Goal: Information Seeking & Learning: Learn about a topic

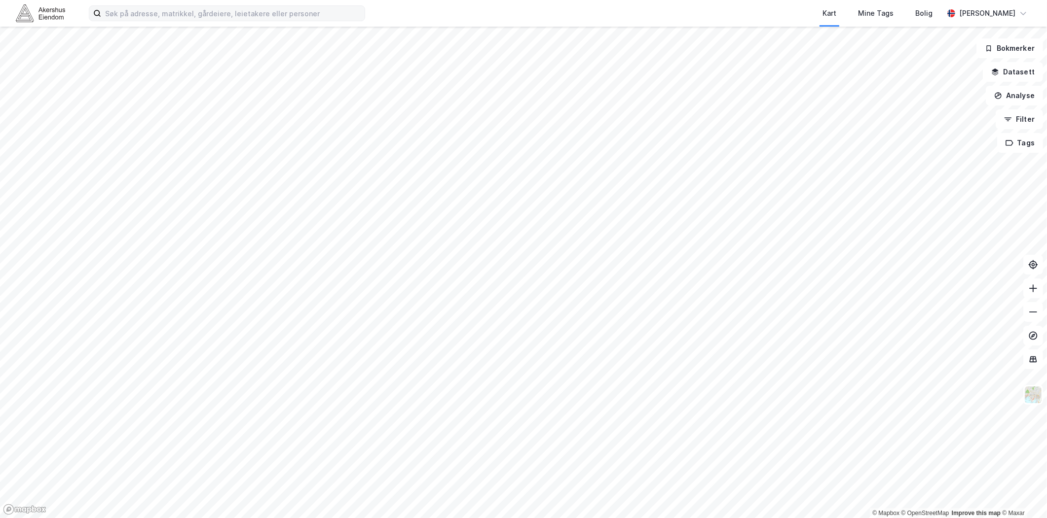
click at [200, 21] on label at bounding box center [227, 13] width 276 height 16
click at [200, 21] on input at bounding box center [232, 13] width 263 height 15
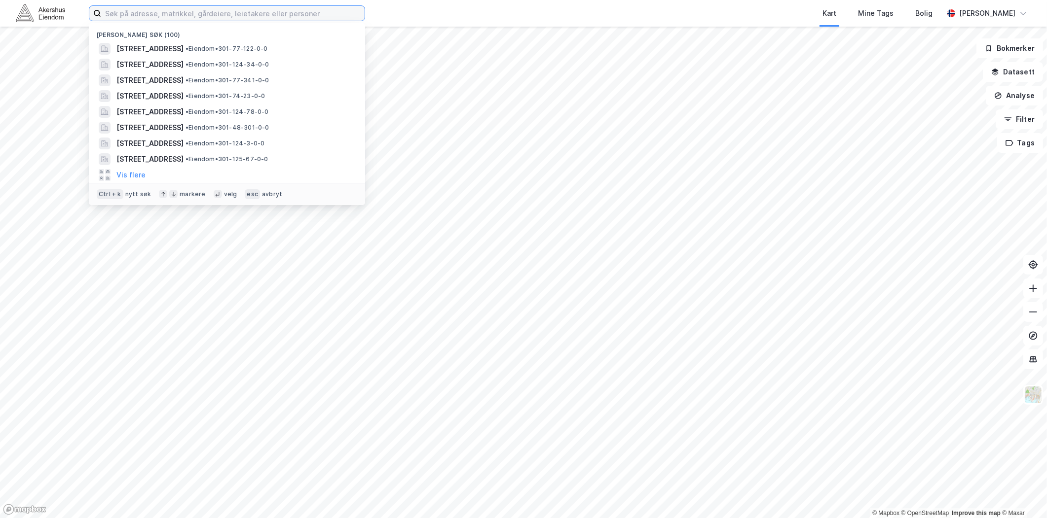
click at [201, 12] on input at bounding box center [232, 13] width 263 height 15
paste input "Bryggegata 9"
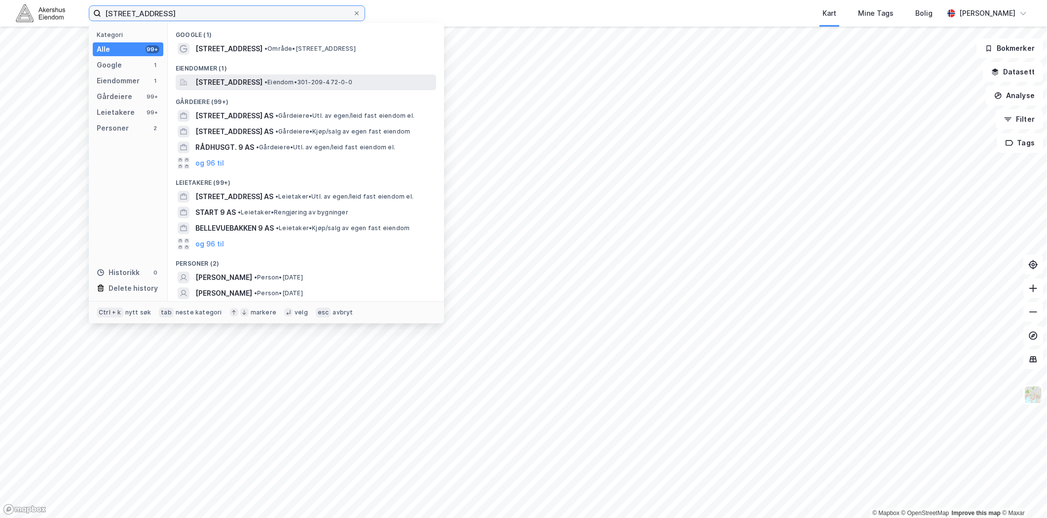
type input "Bryggegata 9"
click at [251, 80] on span "[STREET_ADDRESS]" at bounding box center [228, 82] width 67 height 12
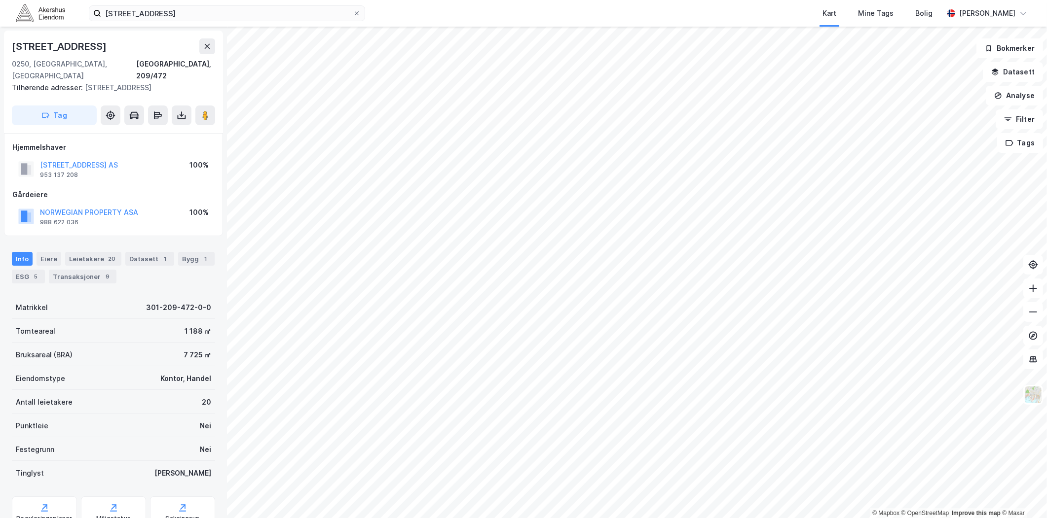
click at [408, 12] on div "Bryggegata 9 Kart Mine Tags Bolig Magnus Tveit Geheb" at bounding box center [523, 13] width 1047 height 27
click at [346, 21] on div "Bryggegata 9 Kart Mine Tags Bolig Magnus Tveit Geheb" at bounding box center [523, 13] width 1047 height 27
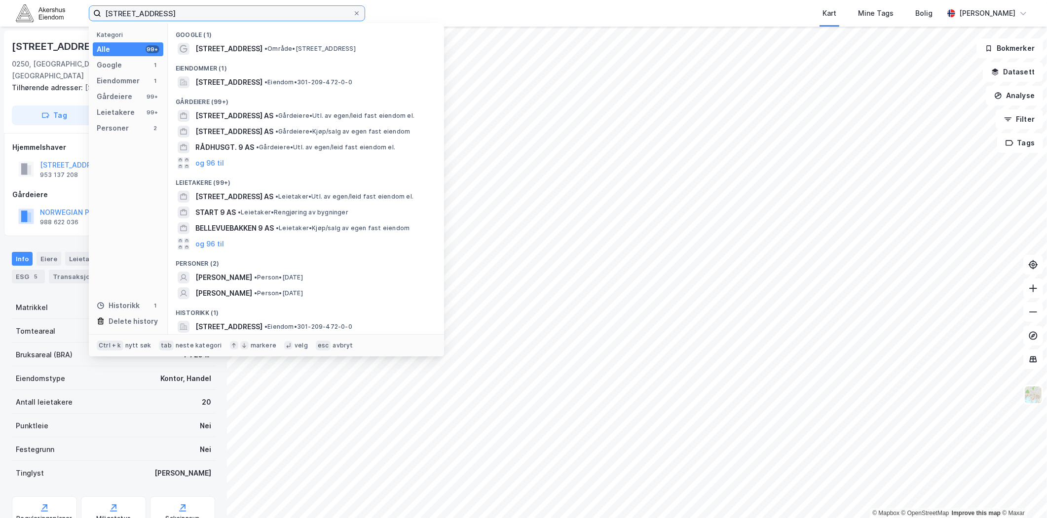
click at [352, 13] on input "Bryggegata 9" at bounding box center [227, 13] width 252 height 15
click at [355, 12] on icon at bounding box center [357, 13] width 6 height 6
click at [353, 12] on input "Bryggegata 9" at bounding box center [227, 13] width 252 height 15
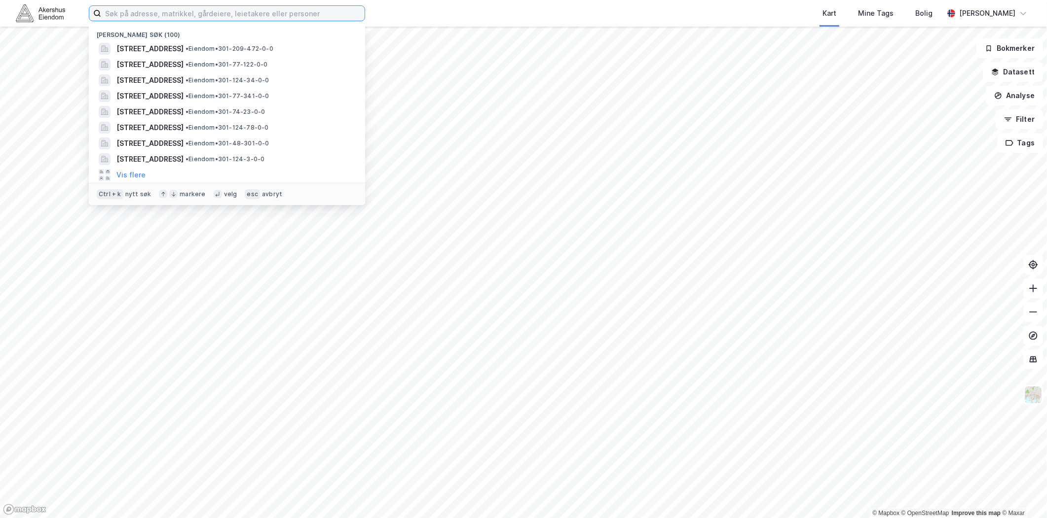
click at [346, 11] on input at bounding box center [232, 13] width 263 height 15
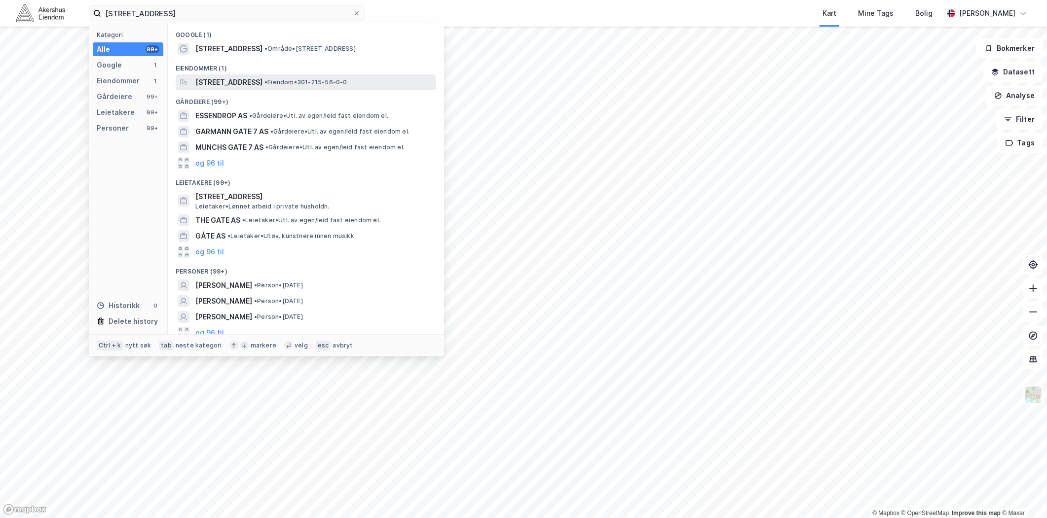
click at [260, 80] on span "[STREET_ADDRESS]" at bounding box center [228, 82] width 67 height 12
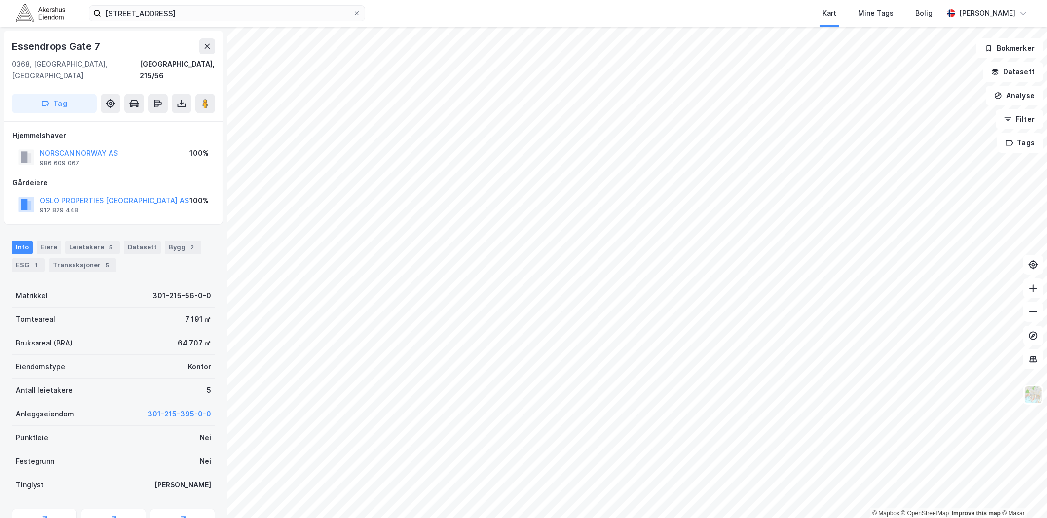
click at [91, 244] on div "Info Eiere Leietakere 5 Datasett Bygg 2 ESG 1 Transaksjoner 5" at bounding box center [113, 257] width 203 height 32
click at [90, 241] on div "Leietakere 5" at bounding box center [92, 248] width 55 height 14
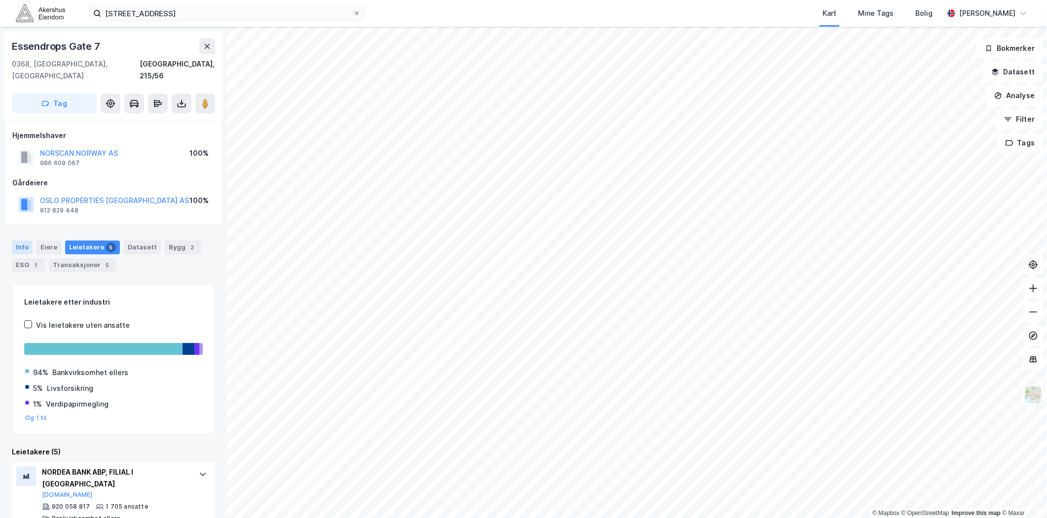
click at [18, 241] on div "Info" at bounding box center [22, 248] width 21 height 14
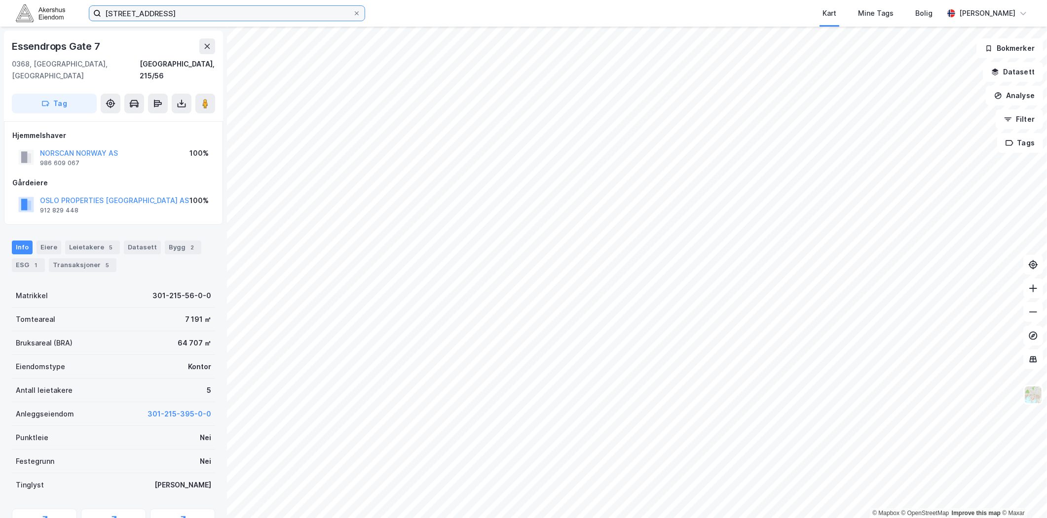
click at [215, 10] on input "essensdrops gate 7" at bounding box center [227, 13] width 252 height 15
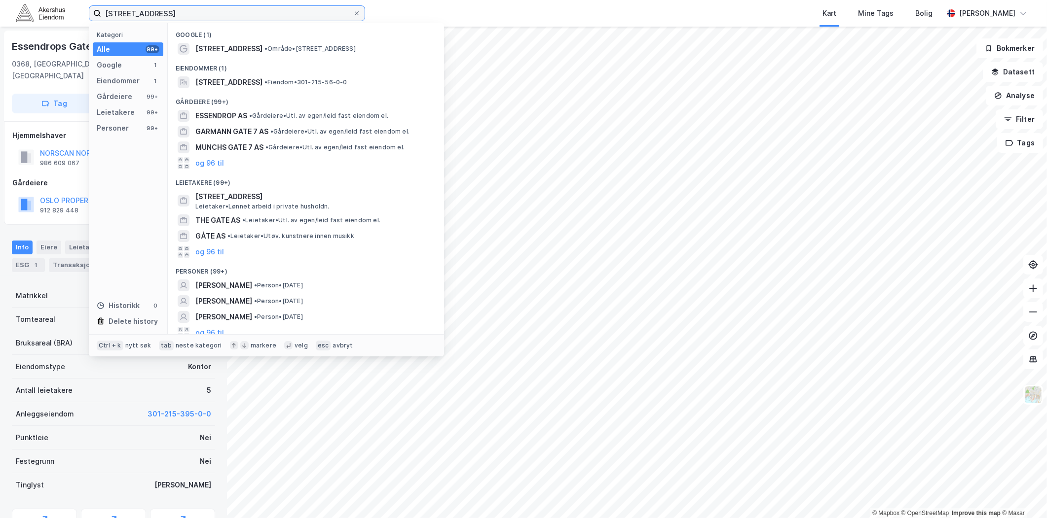
click at [215, 11] on input "essensdrops gate 7" at bounding box center [227, 13] width 252 height 15
click at [215, 12] on input "essensdrops gate 7" at bounding box center [227, 13] width 252 height 15
paste input "Essendrops gate 7, 0368 Oslo"
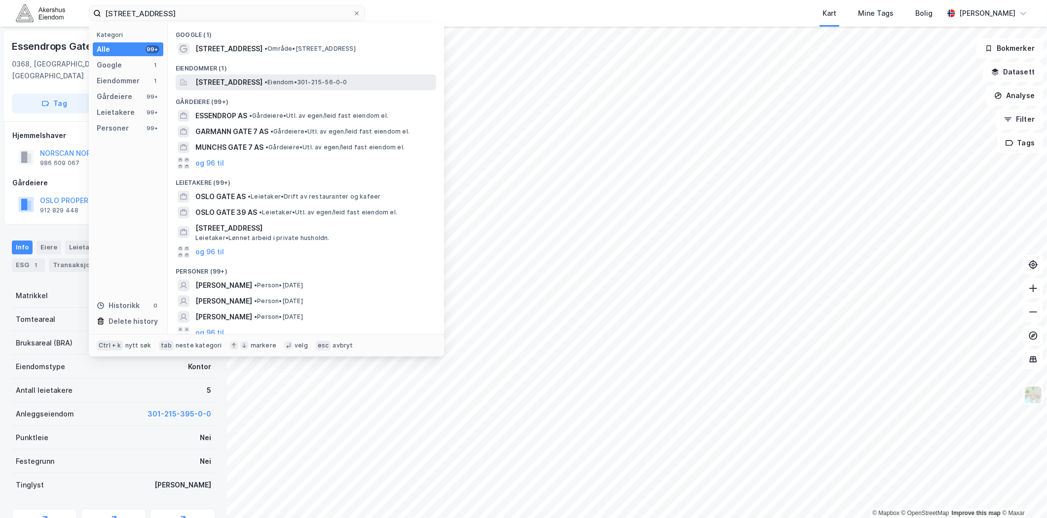
click at [254, 85] on span "[STREET_ADDRESS]" at bounding box center [228, 82] width 67 height 12
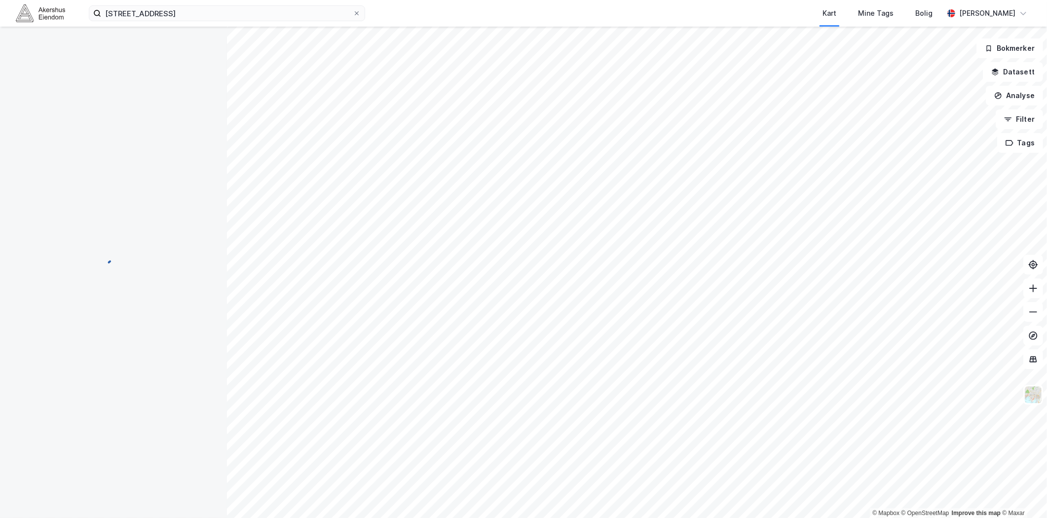
scroll to position [2, 0]
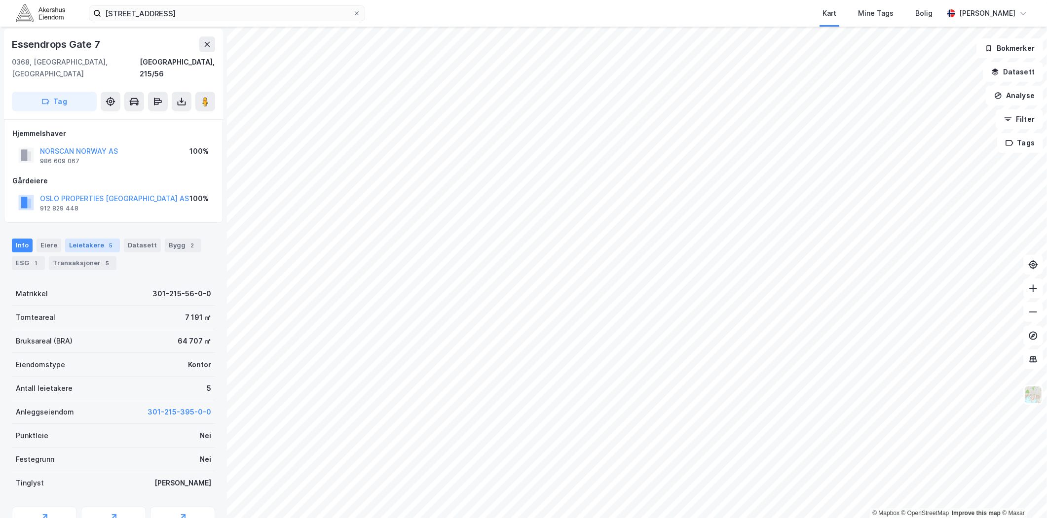
click at [109, 241] on div "5" at bounding box center [111, 246] width 10 height 10
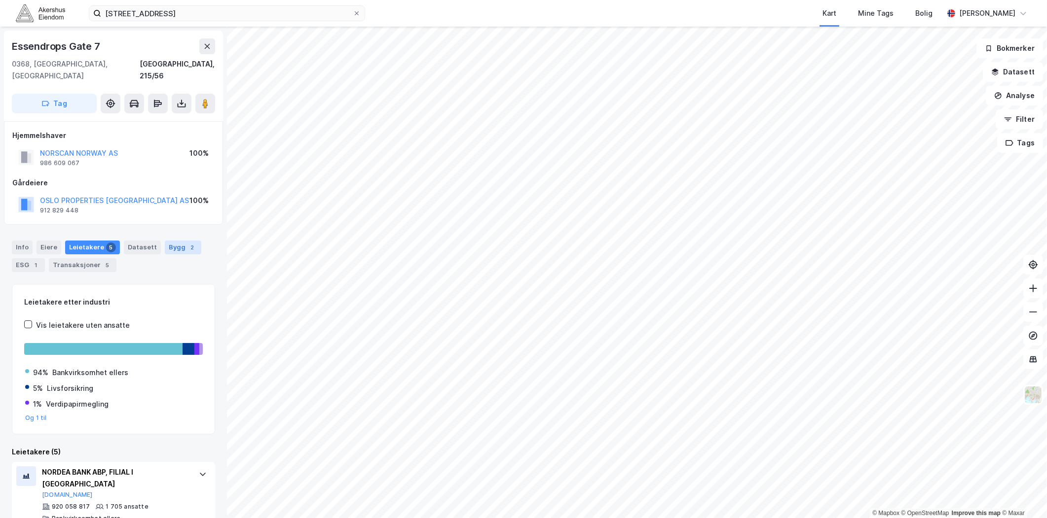
click at [173, 241] on div "Bygg 2" at bounding box center [183, 248] width 36 height 14
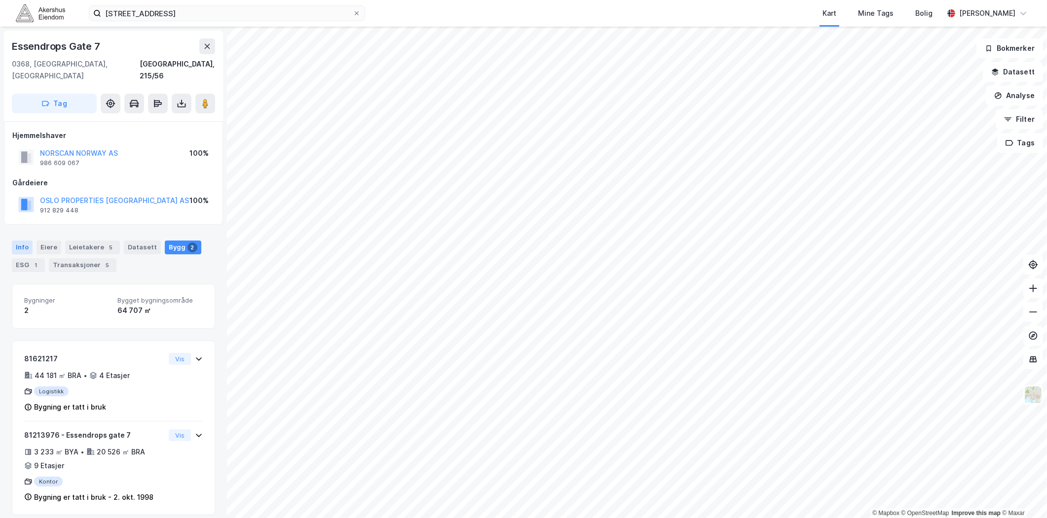
click at [28, 241] on div "Info" at bounding box center [22, 248] width 21 height 14
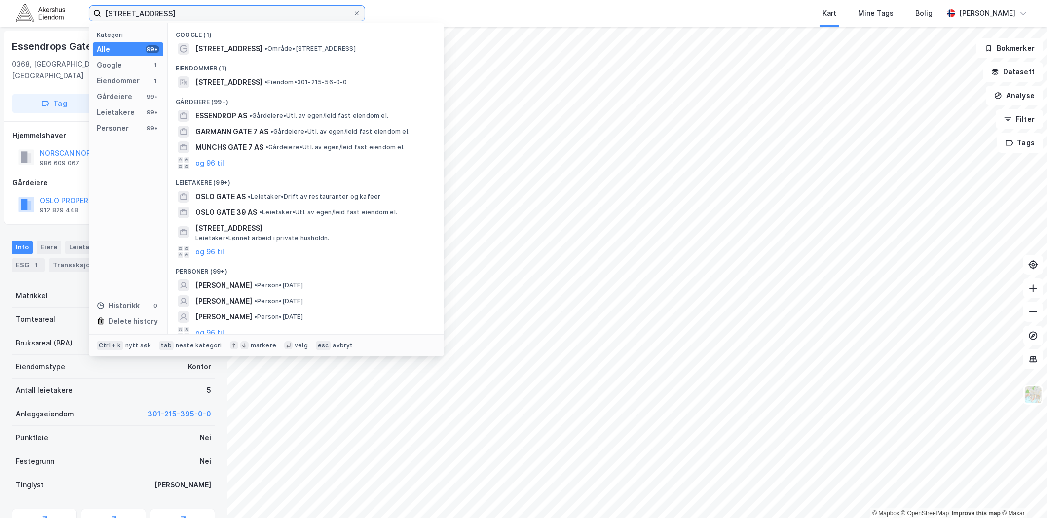
drag, startPoint x: 239, startPoint y: 12, endPoint x: -176, endPoint y: 33, distance: 415.8
click at [0, 33] on html "Essendrops gate 7, 0368 Oslo Kategori Alle 99+ Google 1 Eiendommer 1 Gårdeiere …" at bounding box center [523, 259] width 1047 height 518
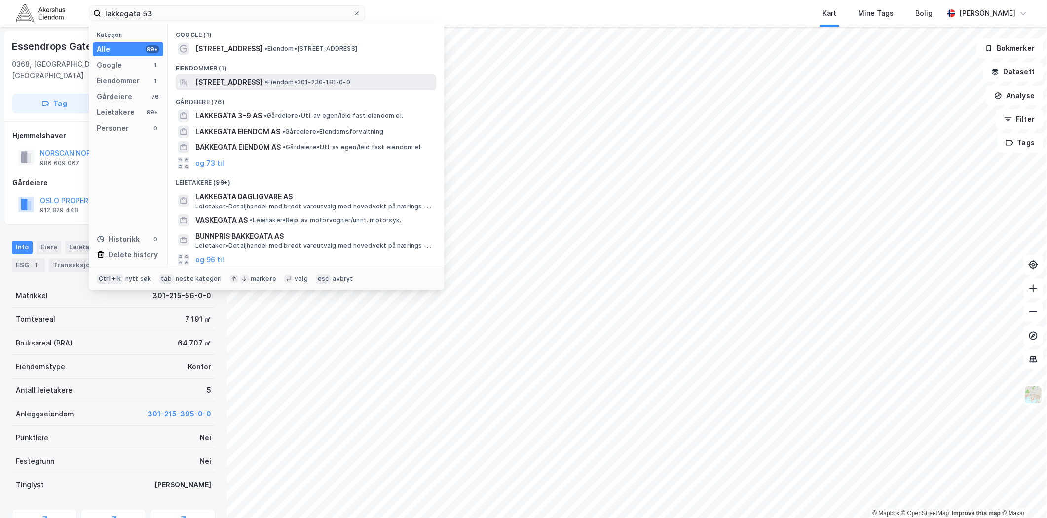
drag, startPoint x: 302, startPoint y: 70, endPoint x: 301, endPoint y: 75, distance: 5.0
click at [302, 73] on div "Eiendommer (1)" at bounding box center [306, 66] width 276 height 18
click at [301, 75] on div "Lakkegata 53, 0187, OSLO, OSLO • Eiendom • 301-230-181-0-0" at bounding box center [306, 82] width 260 height 16
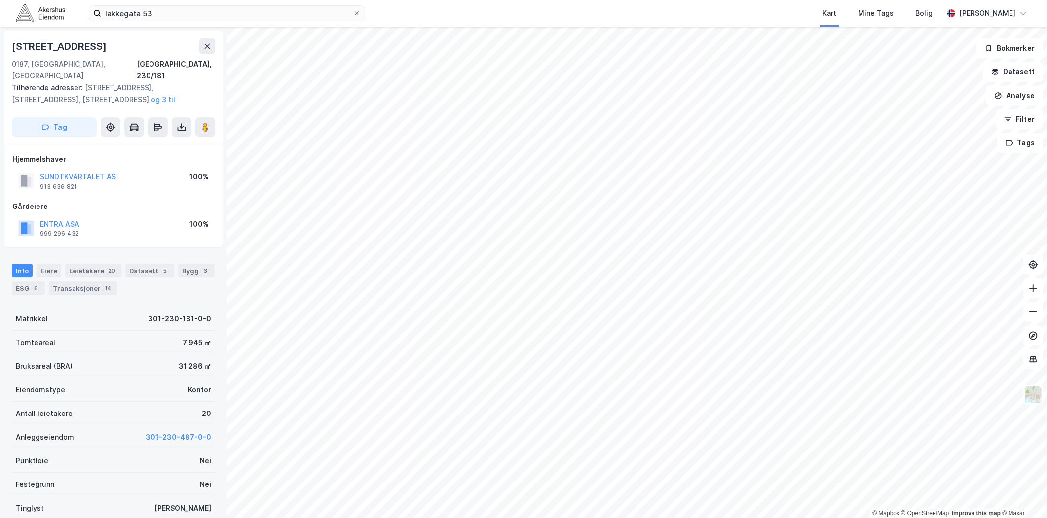
scroll to position [2, 0]
click at [74, 262] on div "Leietakere 20" at bounding box center [93, 269] width 56 height 14
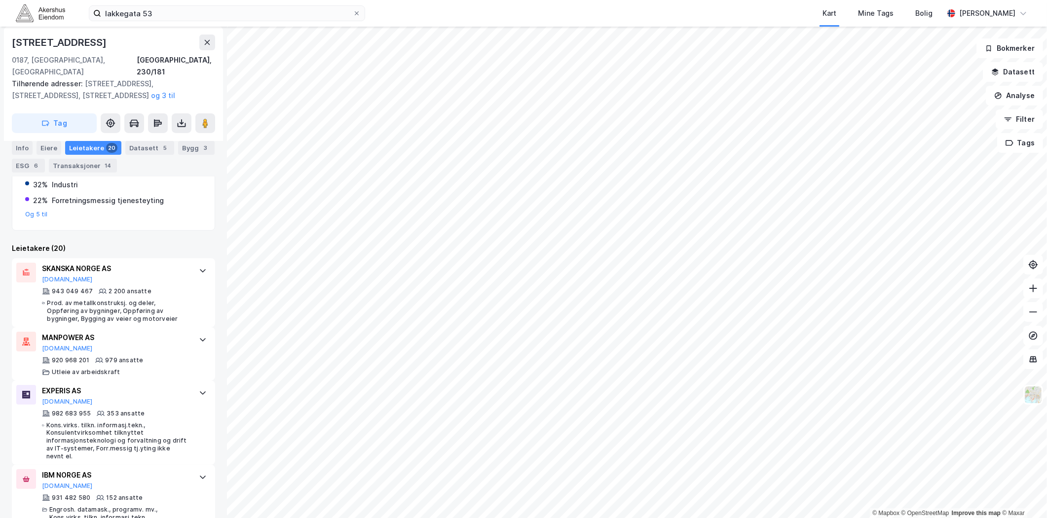
scroll to position [137, 0]
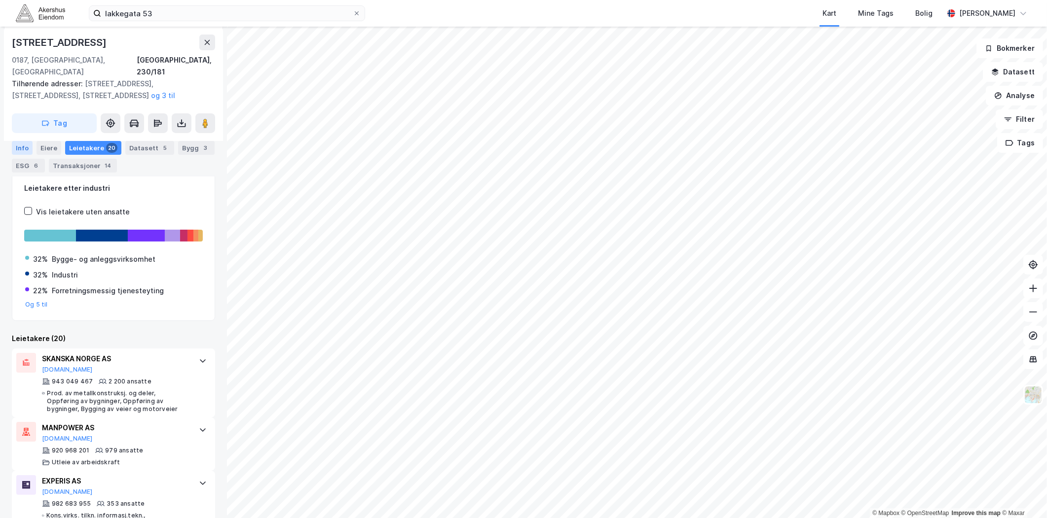
click at [18, 147] on div "Info" at bounding box center [22, 148] width 21 height 14
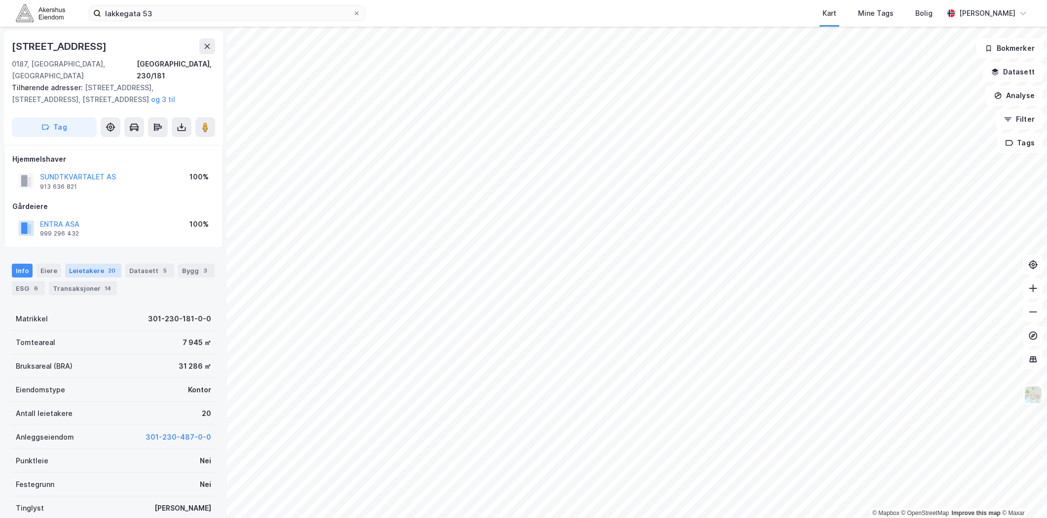
click at [90, 264] on div "Leietakere 20" at bounding box center [93, 271] width 56 height 14
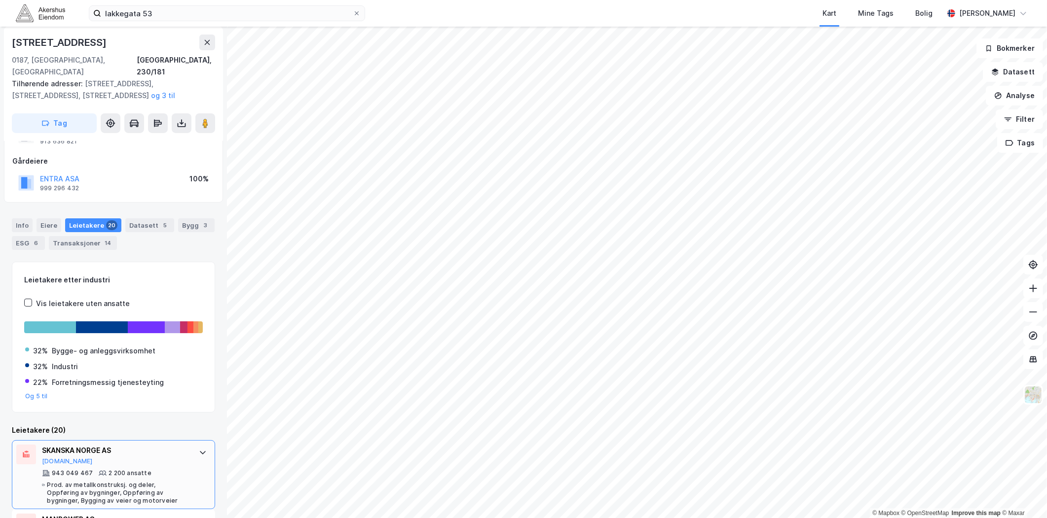
scroll to position [109, 0]
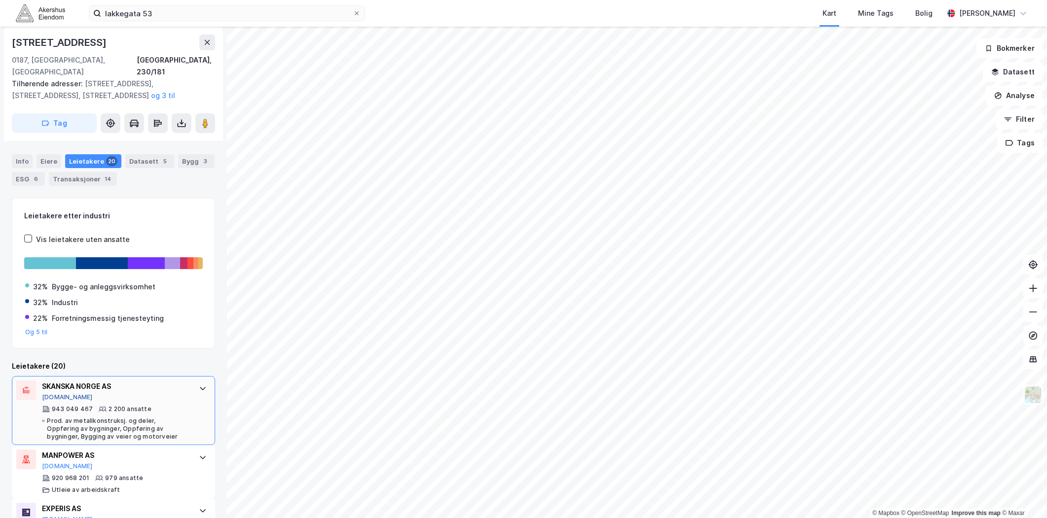
click at [57, 394] on button "Proff.no" at bounding box center [67, 398] width 51 height 8
click at [201, 156] on div "3" at bounding box center [206, 161] width 10 height 10
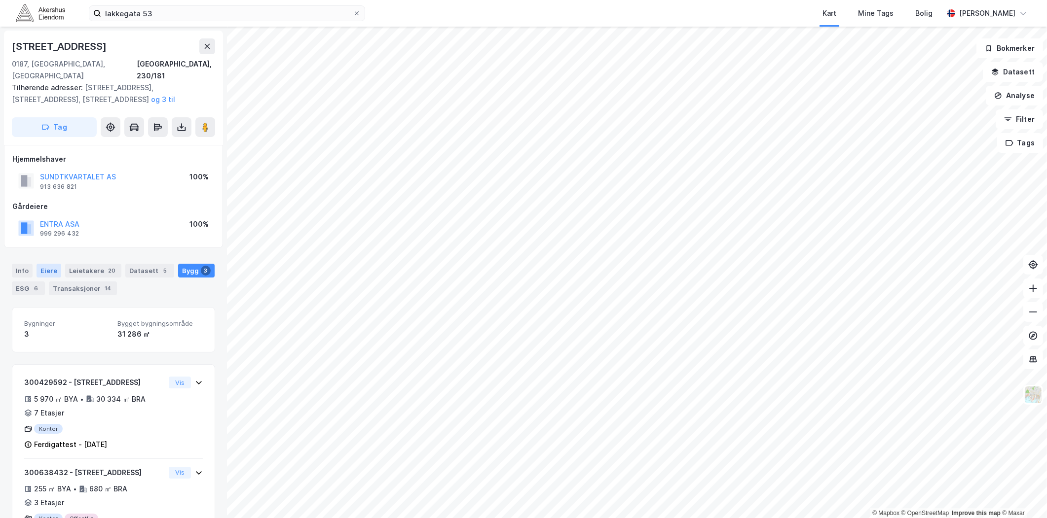
click at [52, 264] on div "Eiere" at bounding box center [48, 271] width 25 height 14
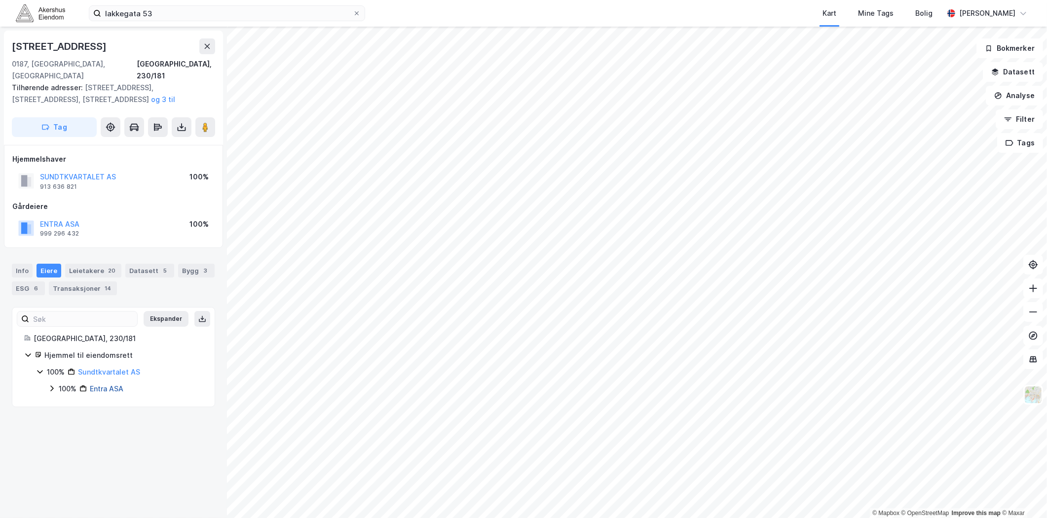
click at [105, 385] on link "Entra ASA" at bounding box center [107, 389] width 34 height 8
click at [31, 264] on div "Info" at bounding box center [22, 271] width 21 height 14
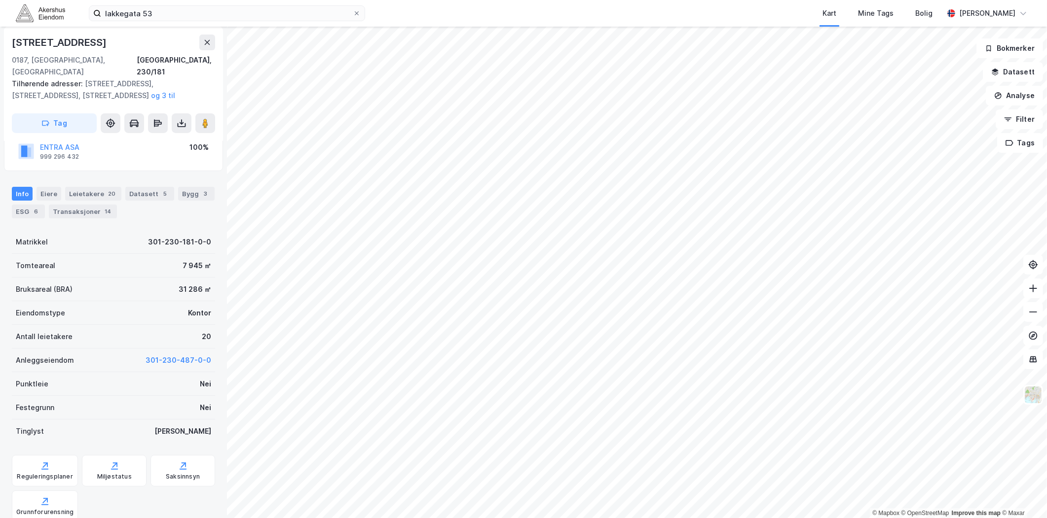
scroll to position [0, 0]
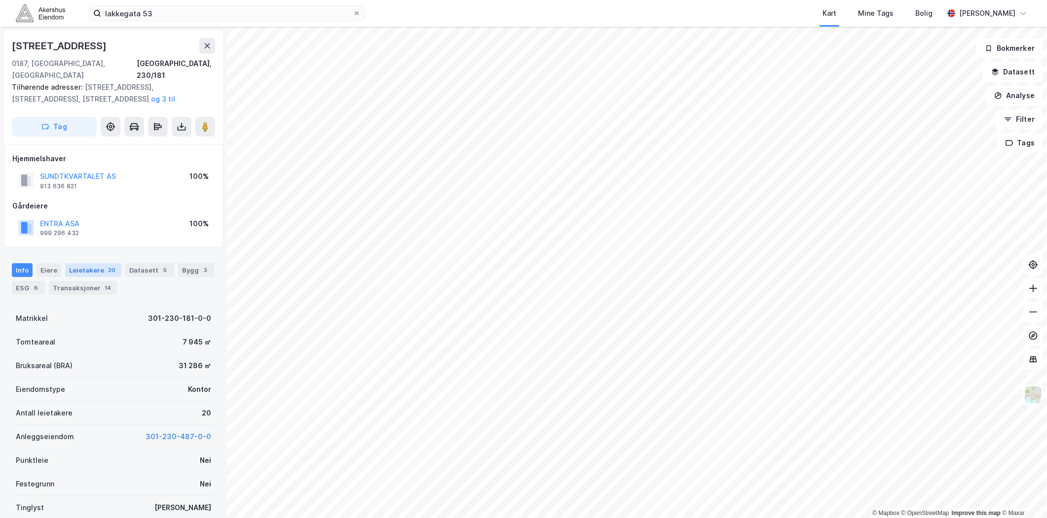
click at [106, 265] on div "20" at bounding box center [111, 270] width 11 height 10
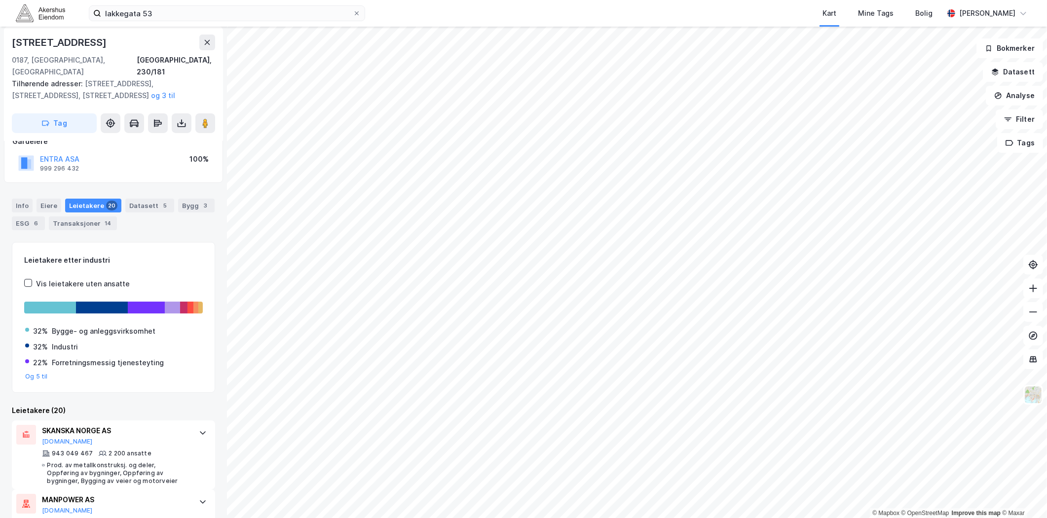
scroll to position [109, 0]
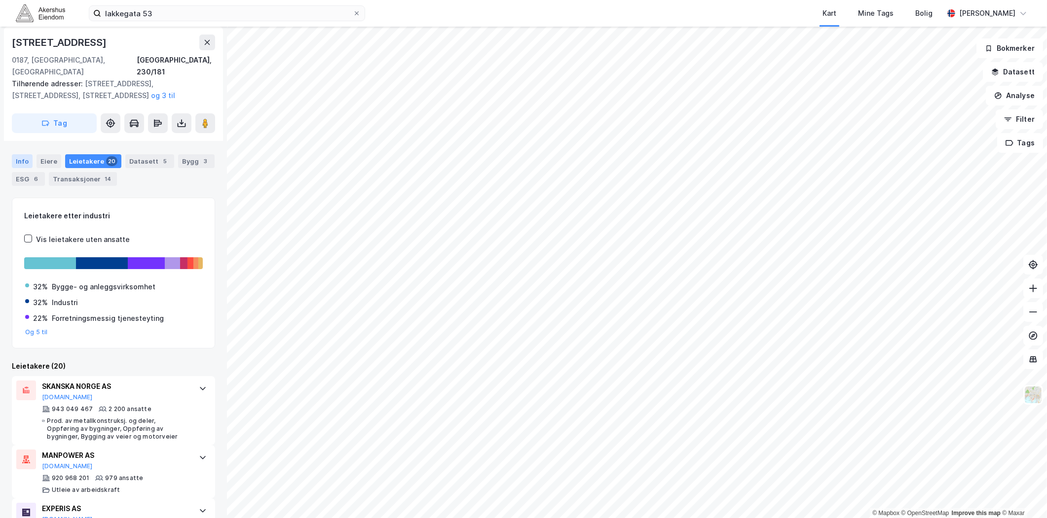
click at [25, 154] on div "Info" at bounding box center [22, 161] width 21 height 14
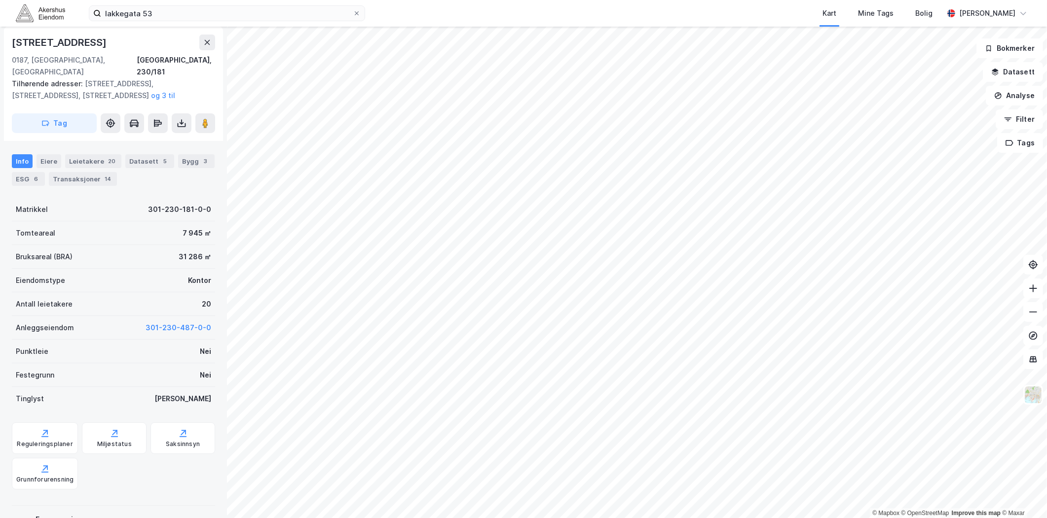
drag, startPoint x: 74, startPoint y: 148, endPoint x: 81, endPoint y: 144, distance: 8.1
click at [75, 154] on div "Leietakere 20" at bounding box center [93, 161] width 56 height 14
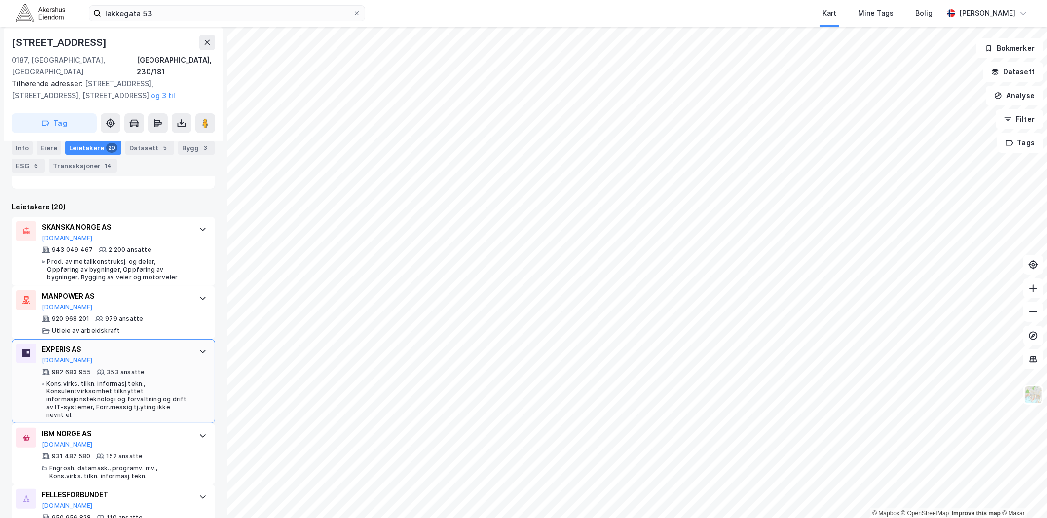
scroll to position [274, 0]
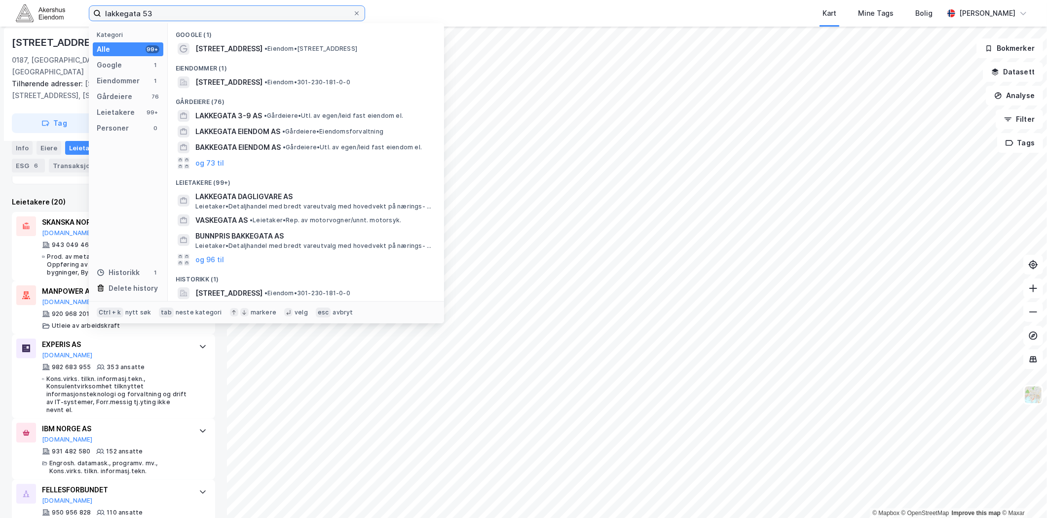
click at [274, 15] on input "lakkegata 53" at bounding box center [227, 13] width 252 height 15
click at [273, 15] on input "lakkegata 53" at bounding box center [227, 13] width 252 height 15
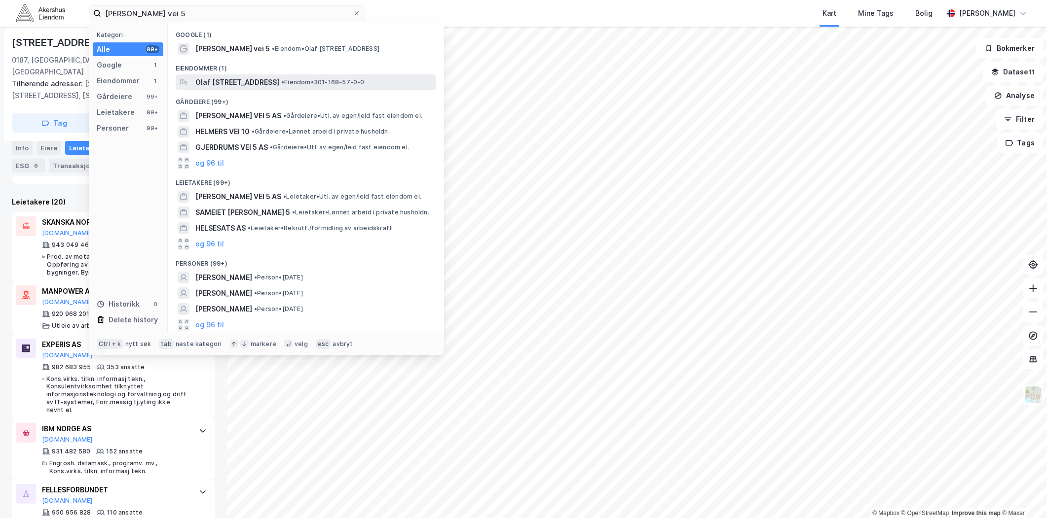
click at [279, 82] on span "Olaf Helsets vei 5, 0694, OSLO, OSLO" at bounding box center [237, 82] width 84 height 12
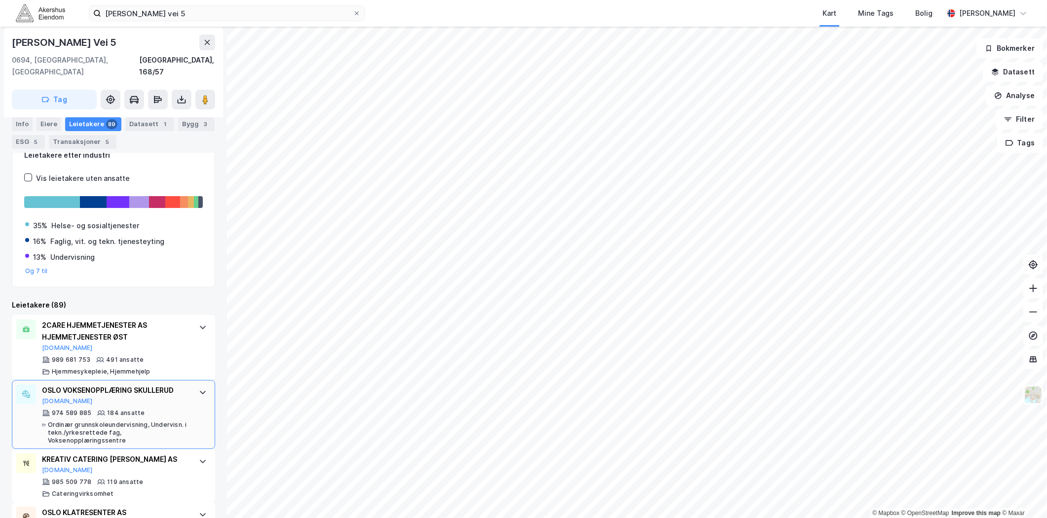
scroll to position [164, 0]
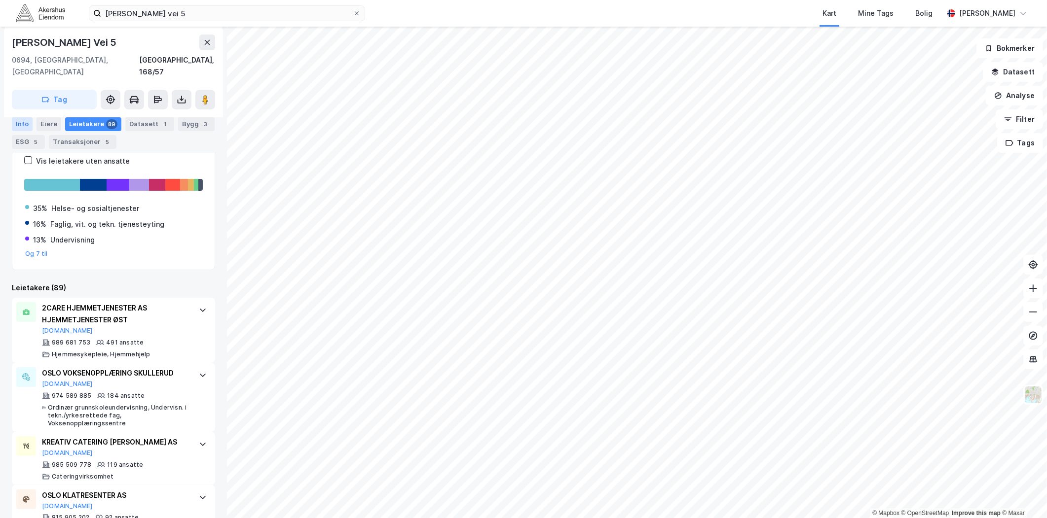
click at [26, 122] on div "Info" at bounding box center [22, 124] width 21 height 14
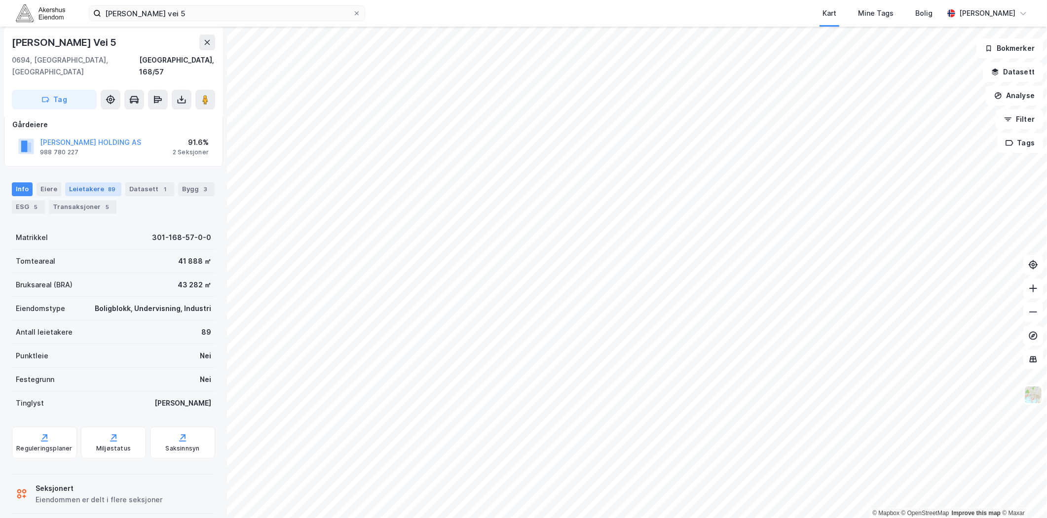
click at [106, 184] on div "89" at bounding box center [111, 189] width 11 height 10
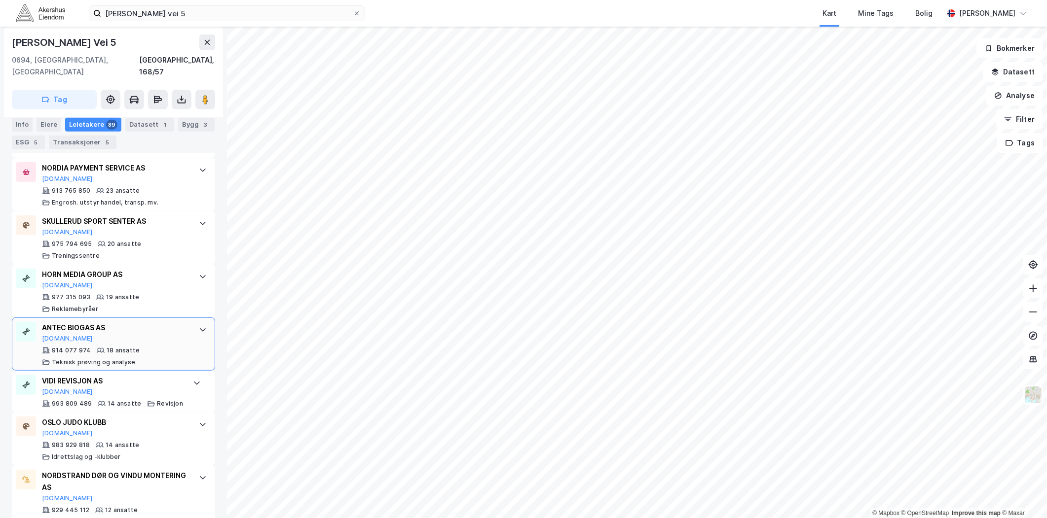
scroll to position [767, 0]
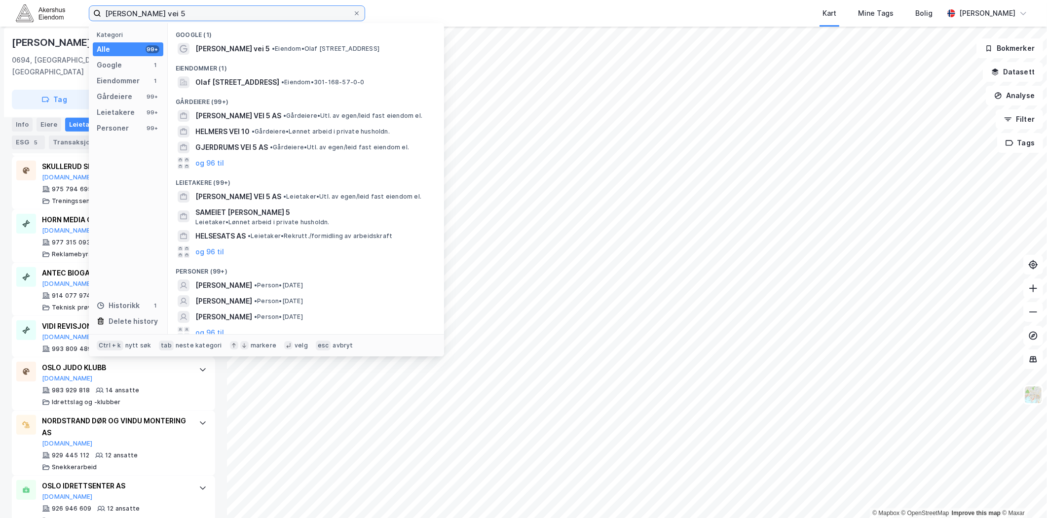
drag, startPoint x: 232, startPoint y: 11, endPoint x: -7, endPoint y: 13, distance: 238.7
click at [0, 13] on html "olaf helsets vei 5 Kategori Alle 99+ Google 1 Eiendommer 1 Gårdeiere 99+ Leieta…" at bounding box center [523, 259] width 1047 height 518
paste input "Grundingen 6"
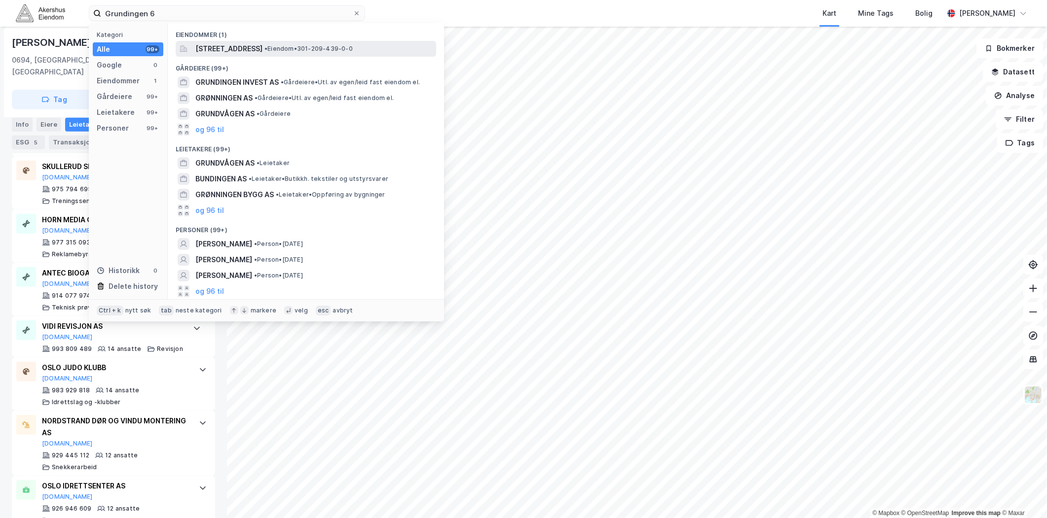
click at [254, 49] on span "Grundingen 6, 0250, OSLO, OSLO" at bounding box center [228, 49] width 67 height 12
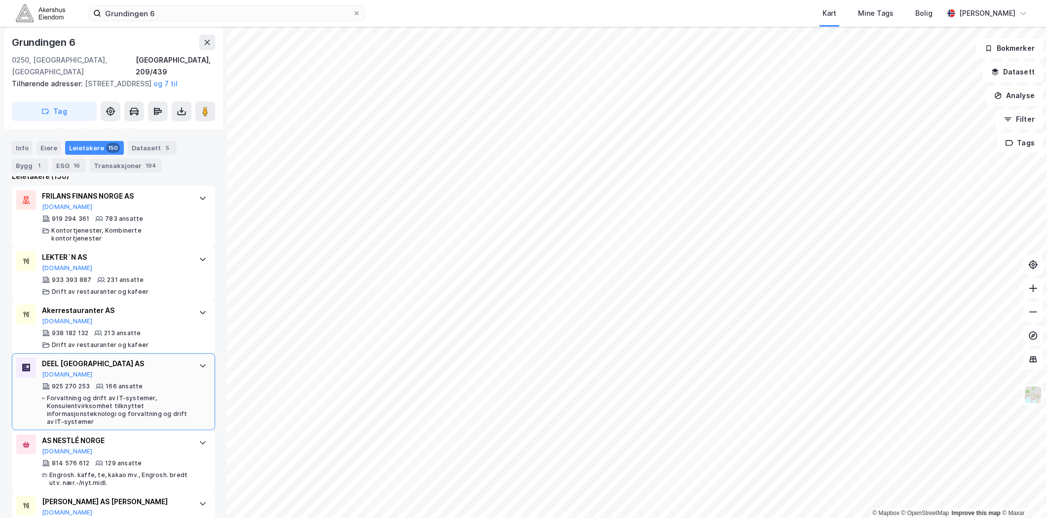
scroll to position [426, 0]
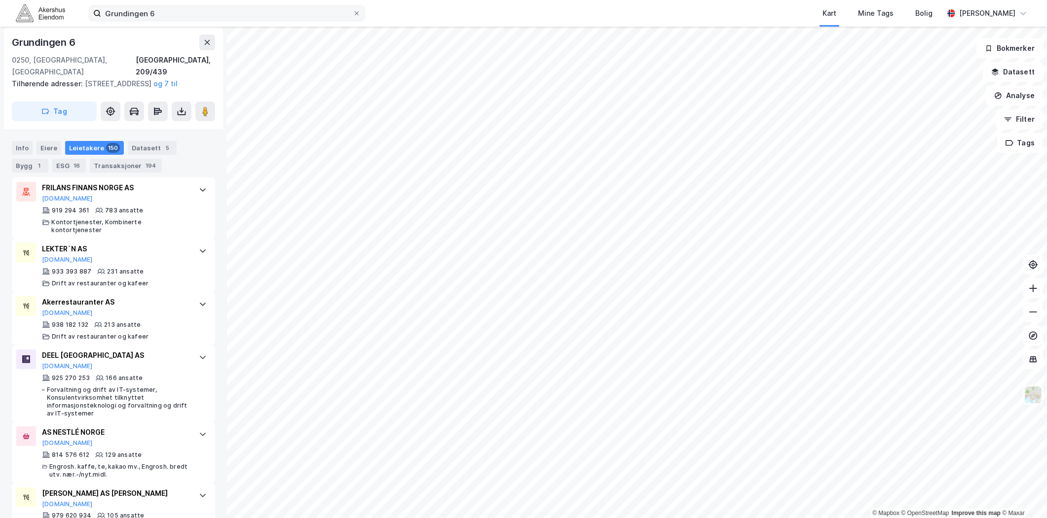
drag, startPoint x: 333, startPoint y: 22, endPoint x: 327, endPoint y: 21, distance: 6.1
click at [328, 21] on div "Grundingen 6 Kart Mine Tags Bolig Magnus Tveit Geheb" at bounding box center [523, 13] width 1047 height 27
click at [327, 21] on label "Grundingen 6" at bounding box center [227, 13] width 276 height 16
click at [327, 21] on input "Grundingen 6" at bounding box center [227, 13] width 252 height 15
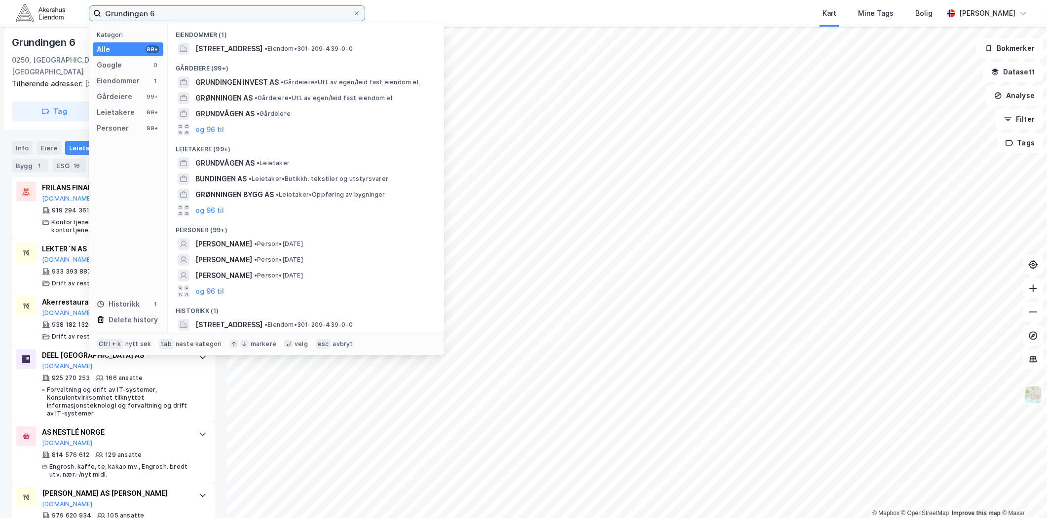
drag, startPoint x: 324, startPoint y: 18, endPoint x: 320, endPoint y: 13, distance: 6.3
click at [323, 16] on input "Grundingen 6" at bounding box center [227, 13] width 252 height 15
click at [319, 13] on input "Grundingen 6" at bounding box center [227, 13] width 252 height 15
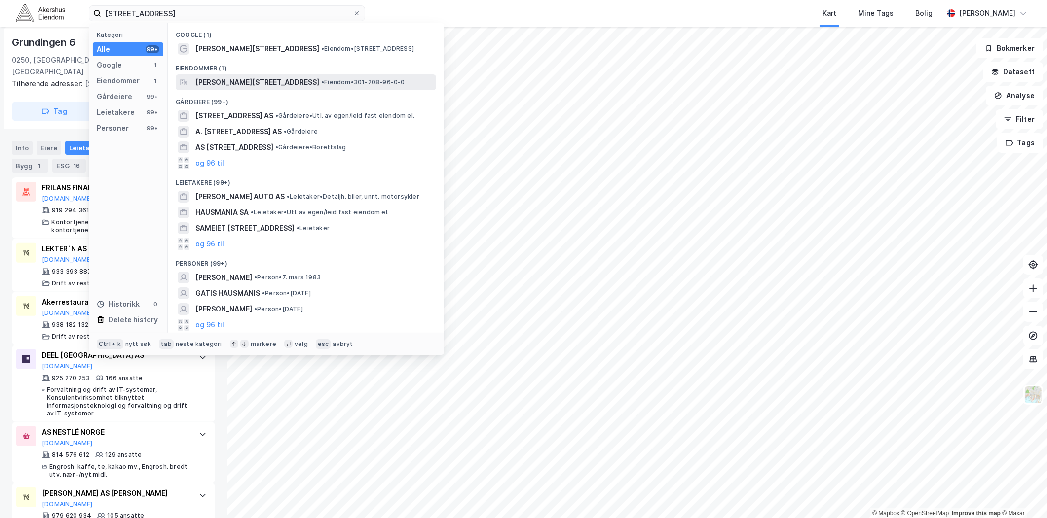
click at [324, 83] on span "•" at bounding box center [322, 81] width 3 height 7
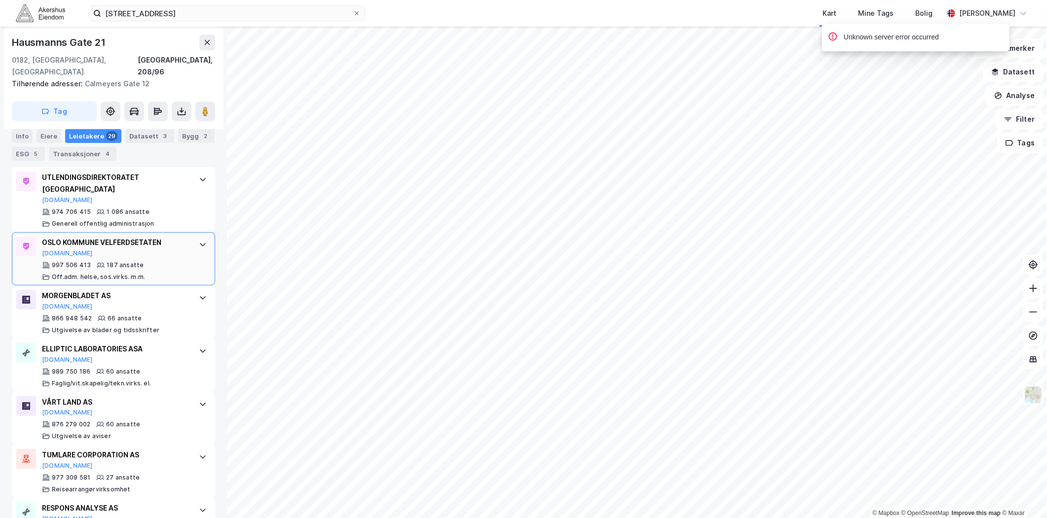
scroll to position [164, 0]
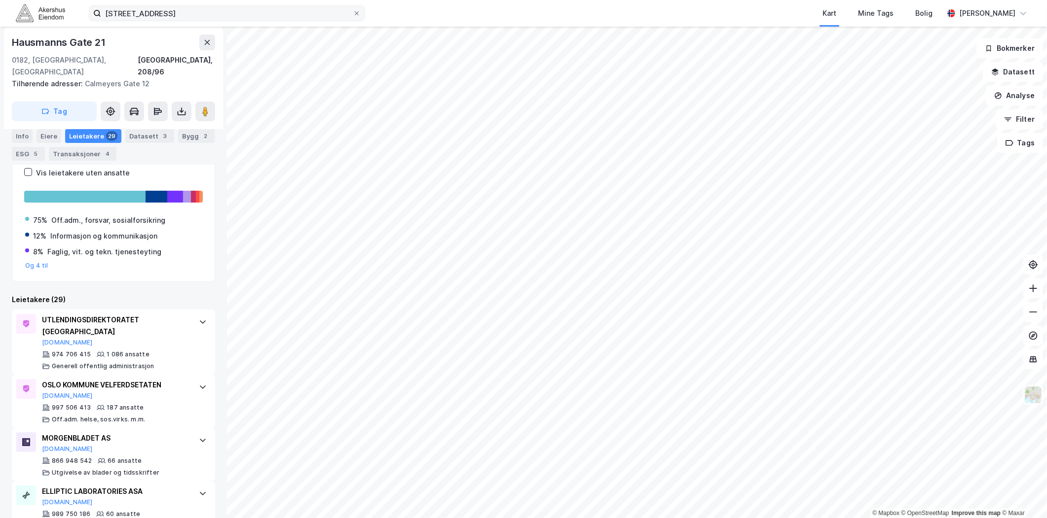
click at [412, 7] on div "Kart Mine Tags Bolig" at bounding box center [677, 13] width 531 height 27
click at [311, 21] on label "hausmanns gate 21" at bounding box center [227, 13] width 276 height 16
click at [311, 21] on input "hausmanns gate 21" at bounding box center [227, 13] width 252 height 15
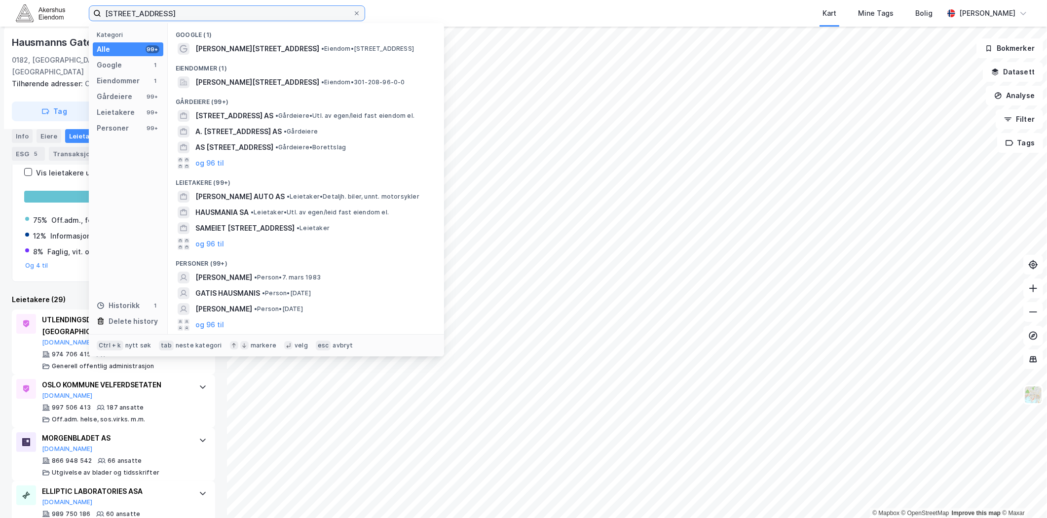
click at [308, 18] on input "hausmanns gate 21" at bounding box center [227, 13] width 252 height 15
click at [307, 18] on input "hausmanns gate 21" at bounding box center [227, 13] width 252 height 15
click at [305, 16] on input "hausmanns gate 21" at bounding box center [227, 13] width 252 height 15
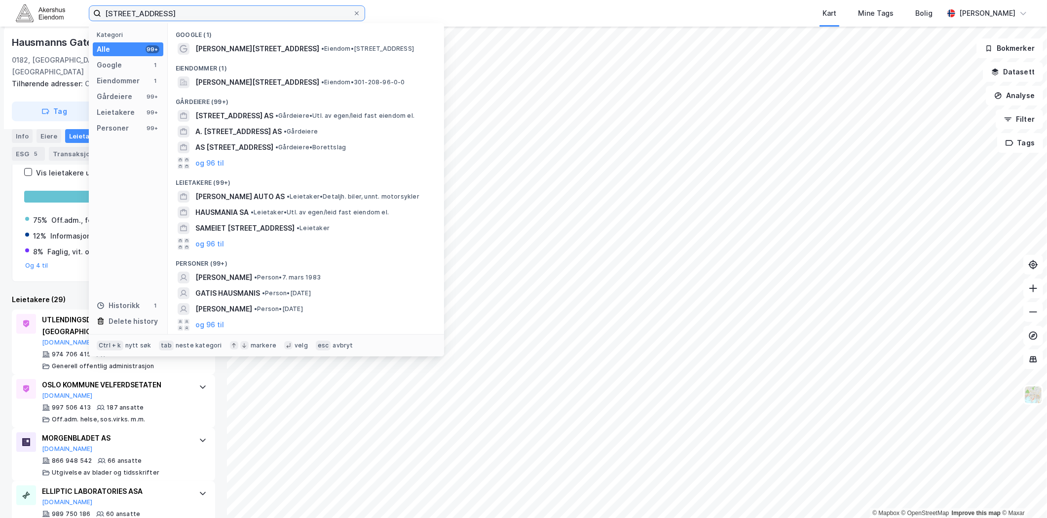
click at [305, 16] on input "hausmanns gate 21" at bounding box center [227, 13] width 252 height 15
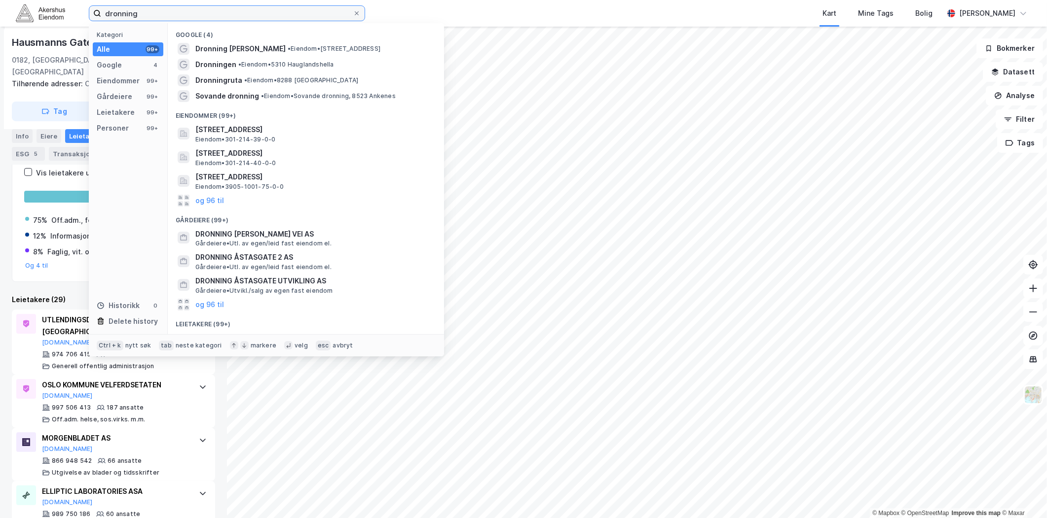
click at [151, 9] on input "dronning" at bounding box center [227, 13] width 252 height 15
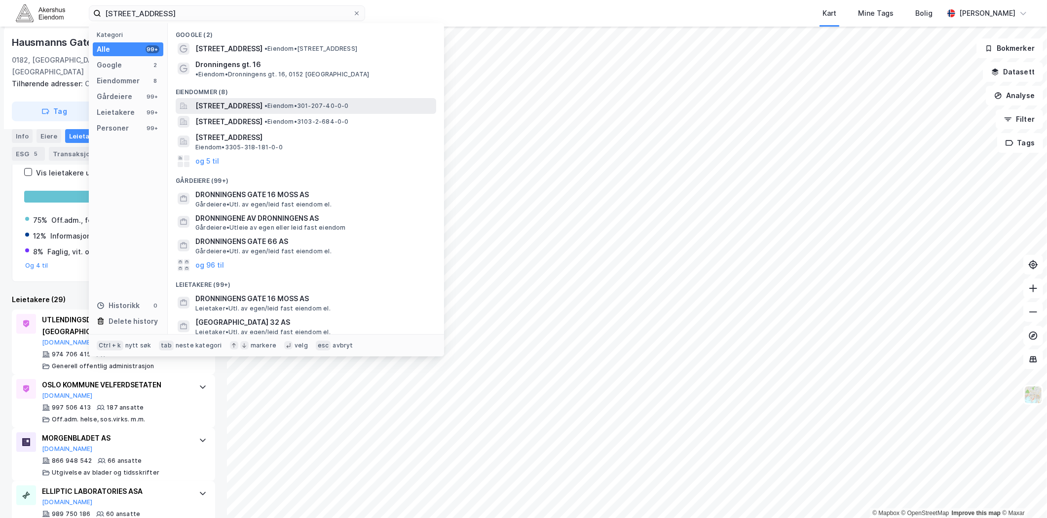
click at [262, 100] on span "Dronningens gate 16, 0152, OSLO, OSLO" at bounding box center [228, 106] width 67 height 12
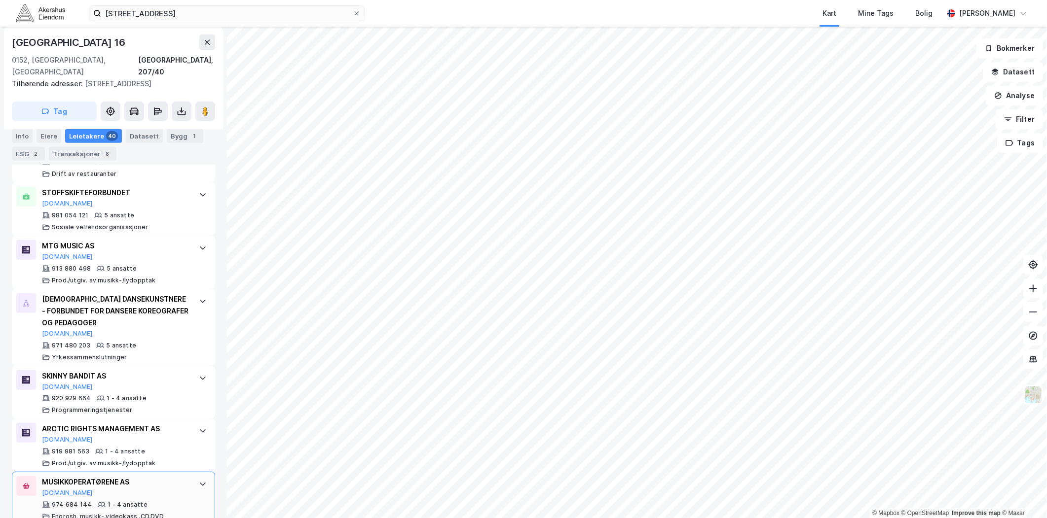
scroll to position [1041, 0]
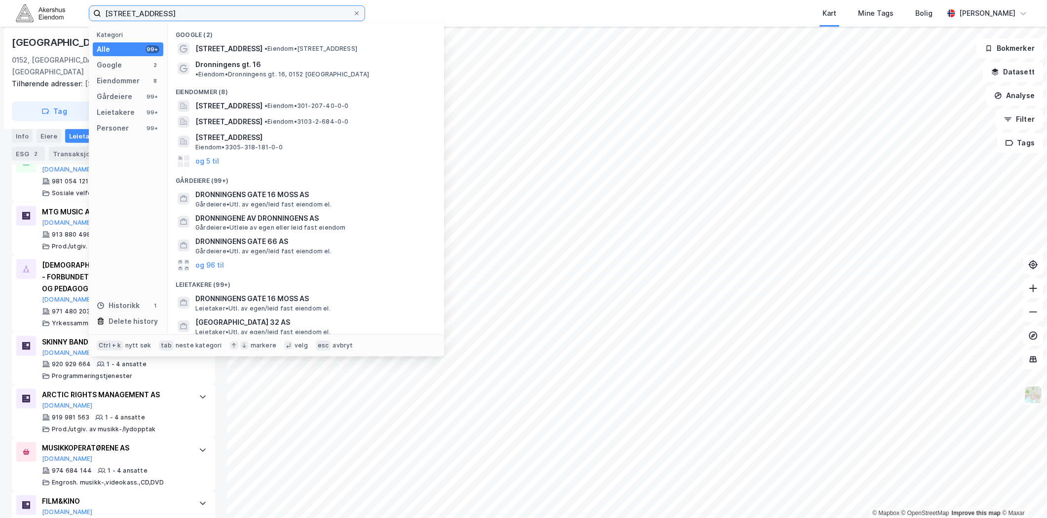
drag, startPoint x: 313, startPoint y: 10, endPoint x: 13, endPoint y: 28, distance: 300.4
click at [13, 28] on div "dronningens gate 16 Kategori Alle 99+ Google 2 Eiendommer 8 Gårdeiere 99+ Leiet…" at bounding box center [523, 259] width 1047 height 518
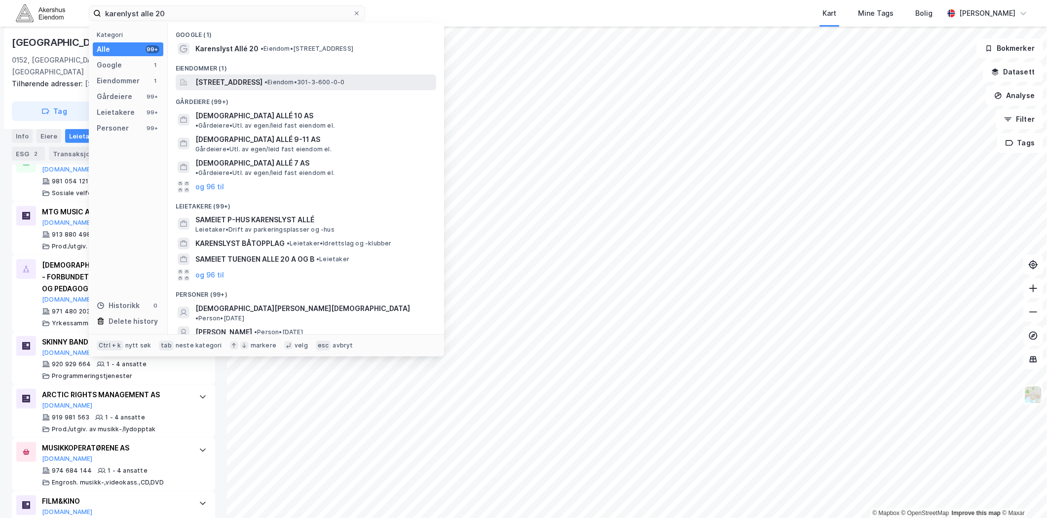
click at [262, 82] on span "Karenslyst allé 20, 0278, OSLO, OSLO" at bounding box center [228, 82] width 67 height 12
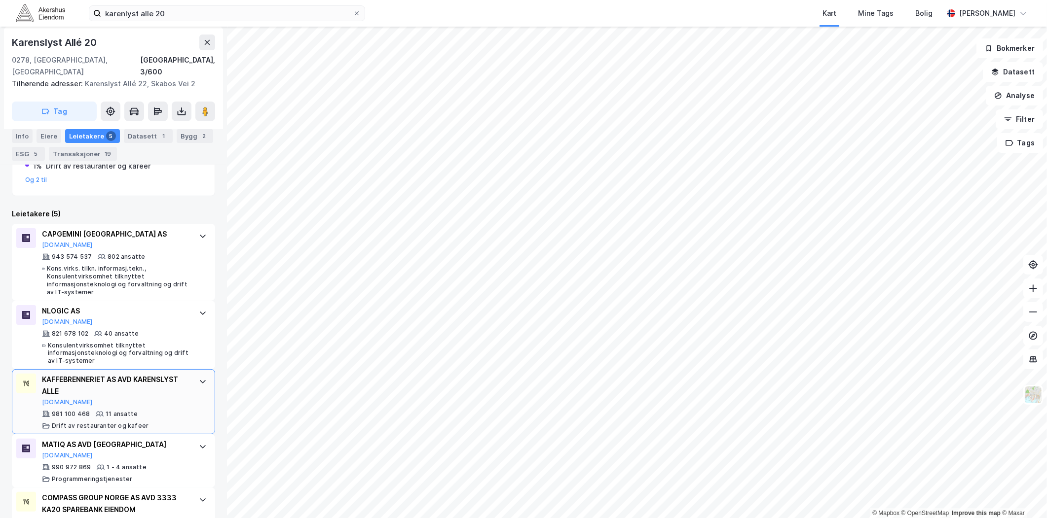
scroll to position [308, 0]
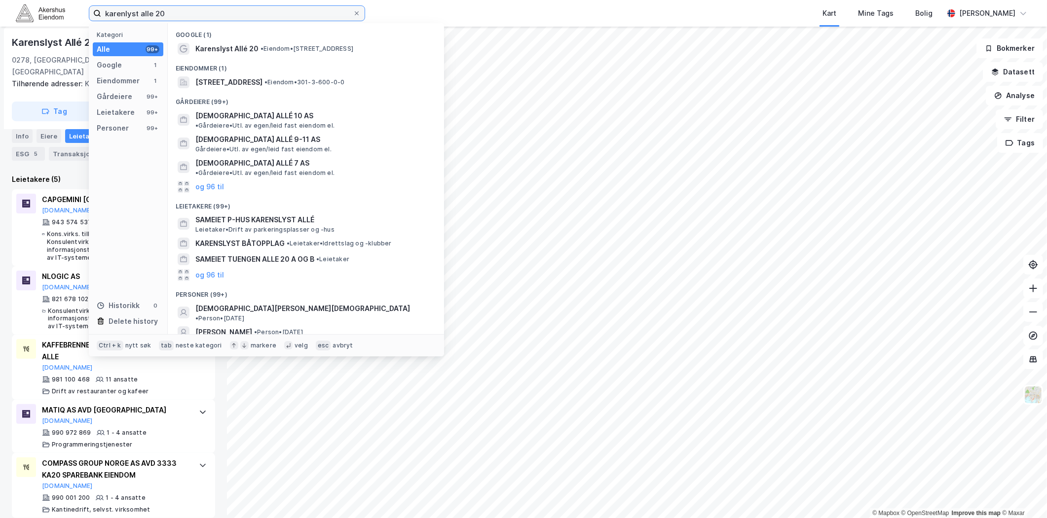
drag, startPoint x: 175, startPoint y: 12, endPoint x: -18, endPoint y: 4, distance: 193.0
click at [0, 4] on html "karenlyst alle 20 Kategori Alle 99+ Google 1 Eiendommer 1 Gårdeiere 99+ Leietak…" at bounding box center [523, 259] width 1047 height 518
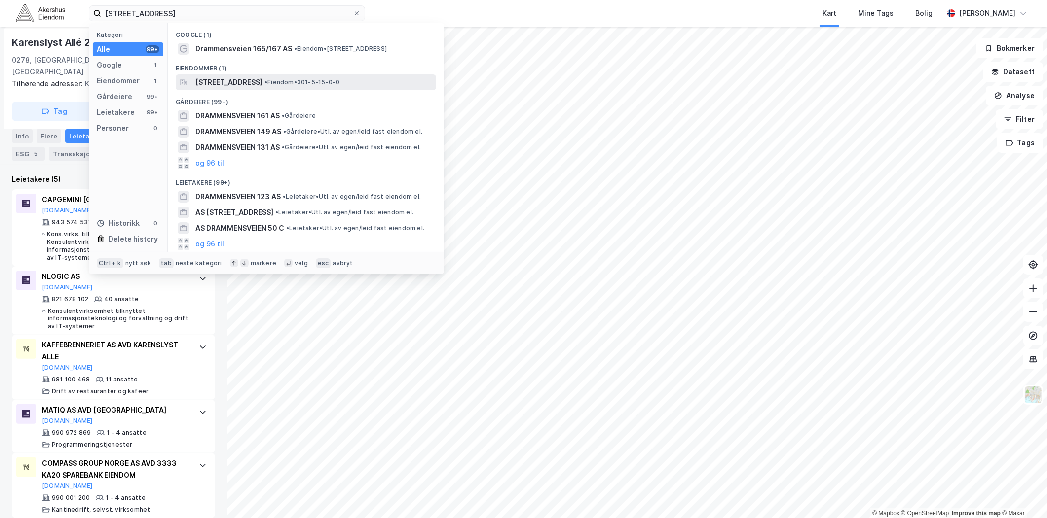
click at [262, 82] on span "Drammensveien 165, 0277, OSLO, OSLO" at bounding box center [228, 82] width 67 height 12
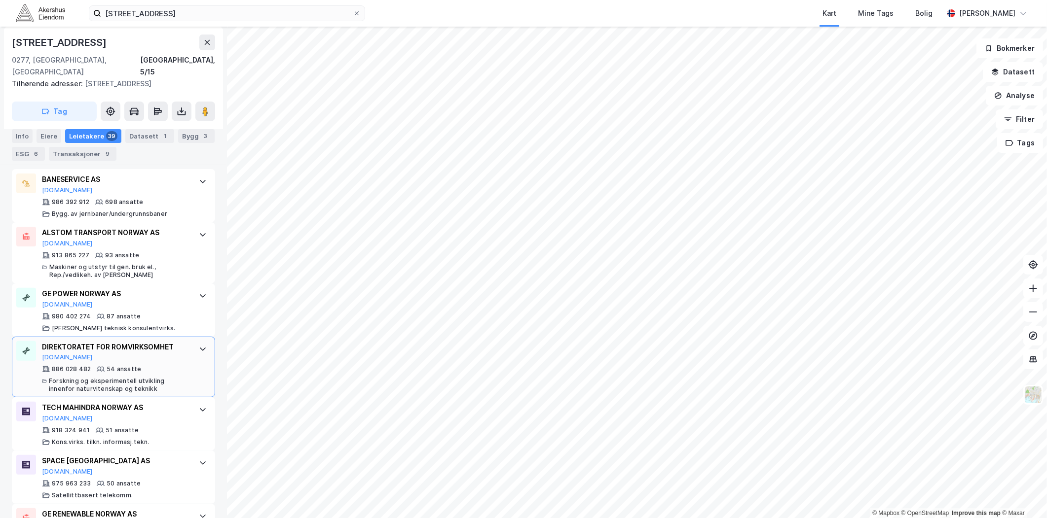
scroll to position [438, 0]
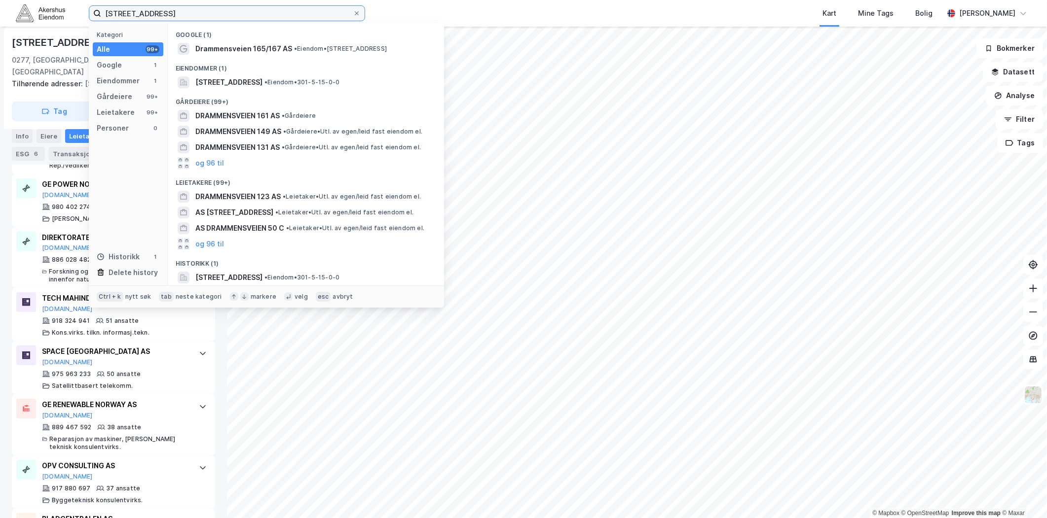
click at [145, 9] on input "drammensveien 165" at bounding box center [227, 13] width 252 height 15
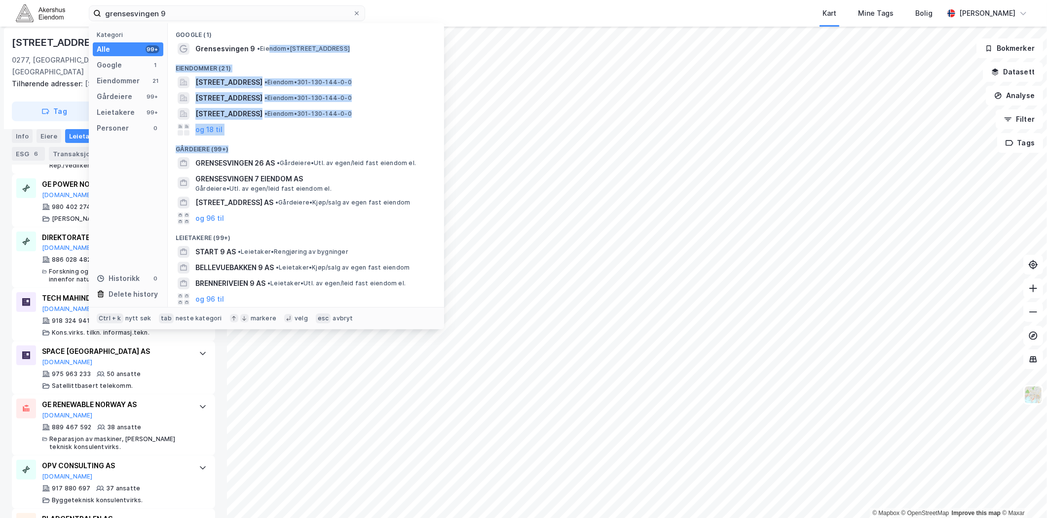
drag, startPoint x: 268, startPoint y: 49, endPoint x: 282, endPoint y: 144, distance: 95.7
click at [282, 144] on div "Google (1) Grensesvingen 9 • Eiendom • Grensesvingen 9, 0661 Oslo Eiendommer (2…" at bounding box center [306, 165] width 276 height 284
drag, startPoint x: 282, startPoint y: 144, endPoint x: 290, endPoint y: 147, distance: 8.4
click at [290, 147] on div "Gårdeiere (99+)" at bounding box center [306, 147] width 276 height 18
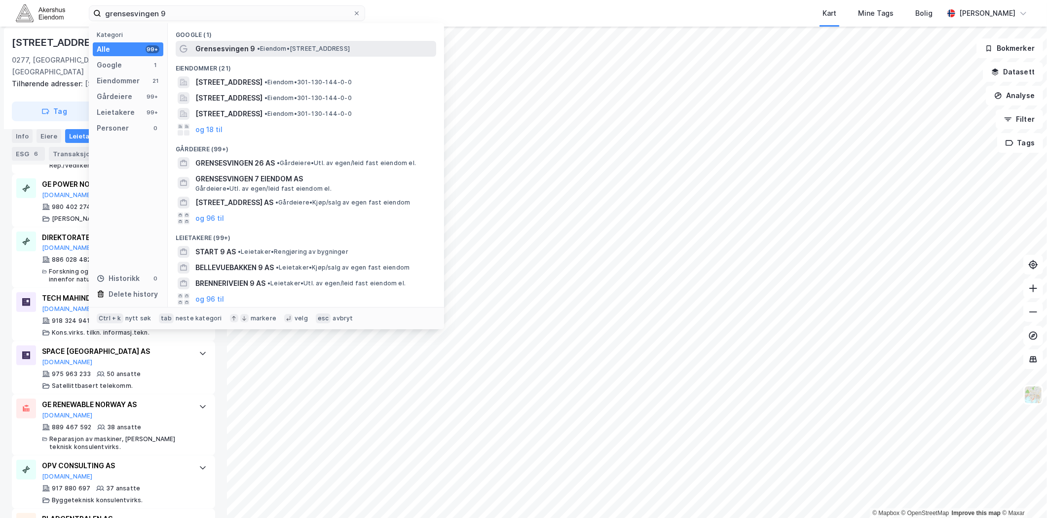
click at [245, 55] on div "Grensesvingen 9 • Eiendom • Grensesvingen 9, 0661 Oslo" at bounding box center [306, 49] width 260 height 16
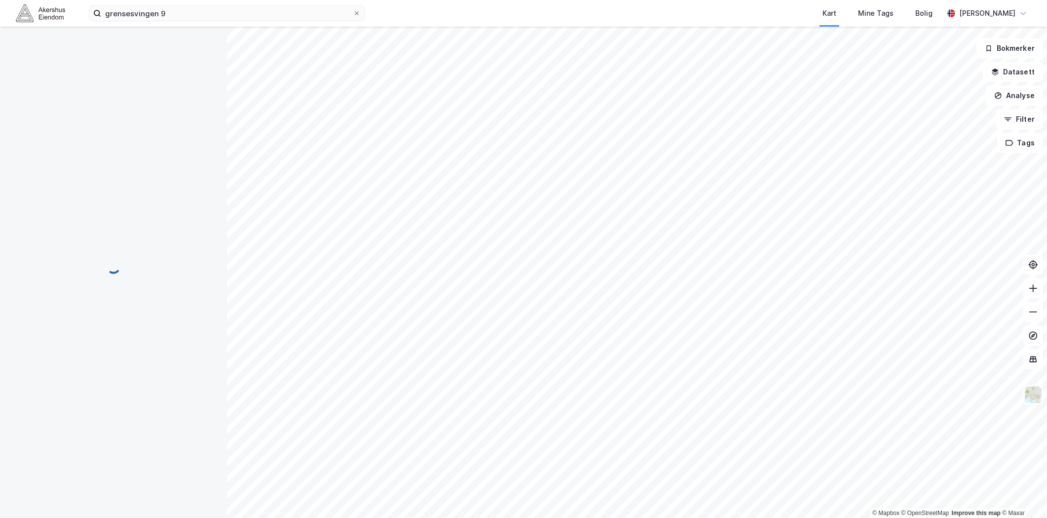
scroll to position [15, 0]
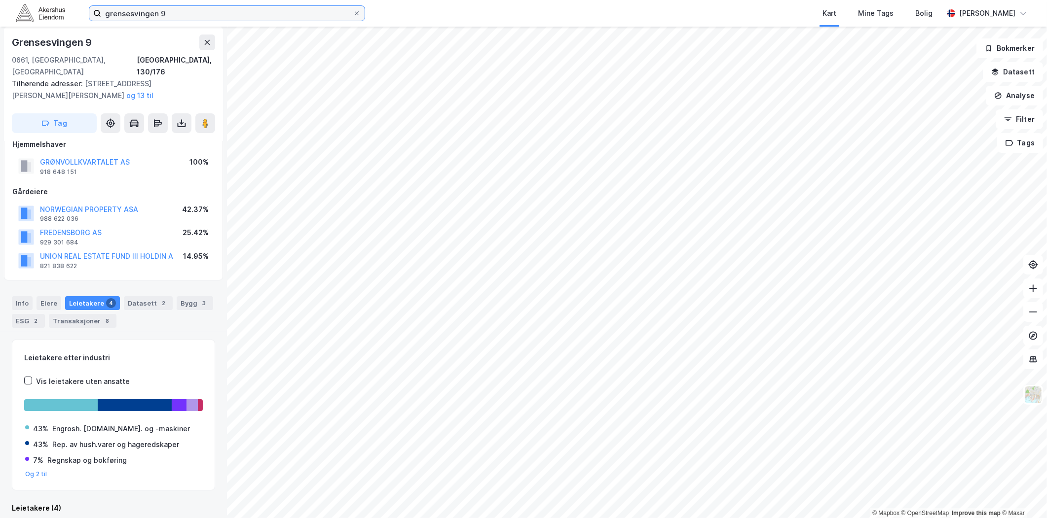
click at [177, 13] on input "grensesvingen 9" at bounding box center [227, 13] width 252 height 15
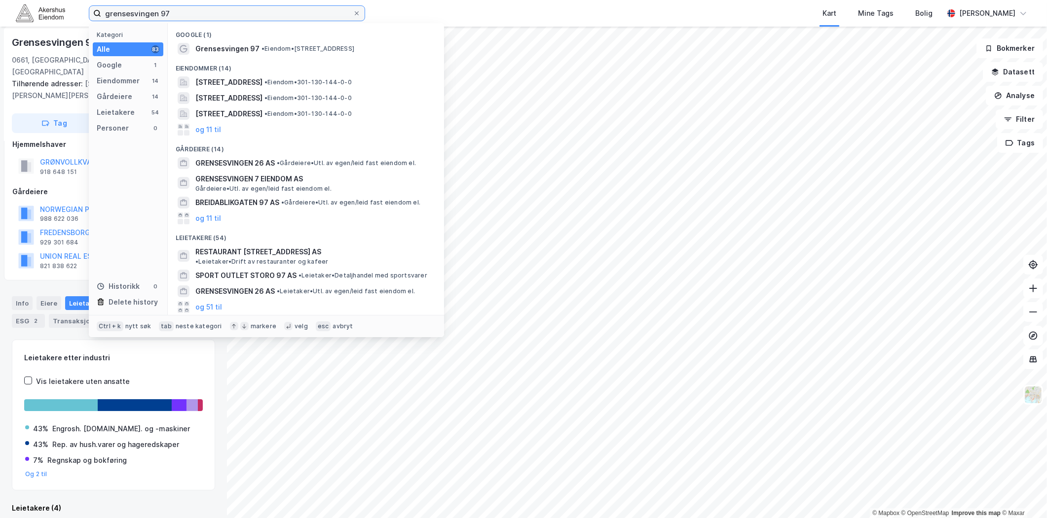
type input "grensesvingen 97"
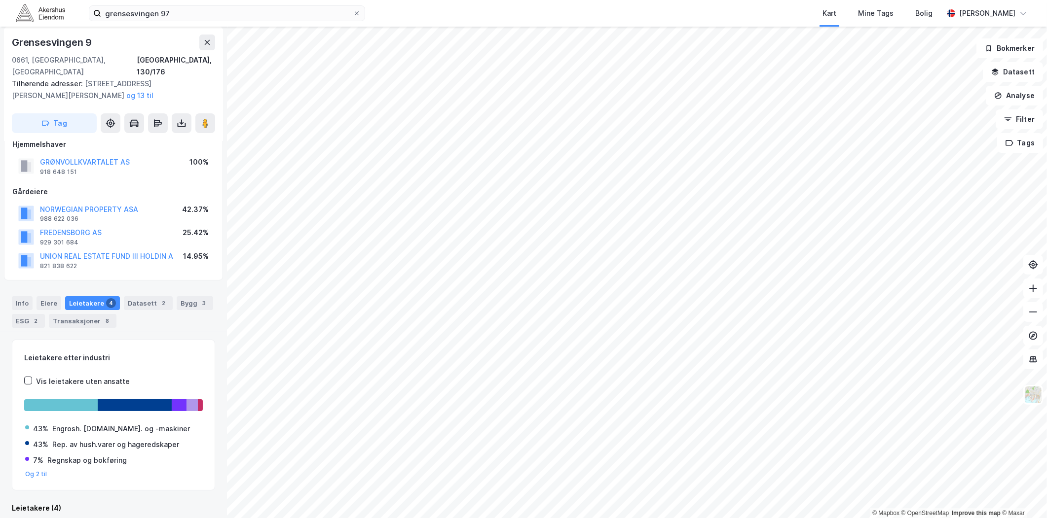
click at [24, 324] on div "Info Eiere Leietakere 4 Datasett 2 Bygg 3 ESG 2 Transaksjoner 8 Leietakere ette…" at bounding box center [113, 512] width 203 height 455
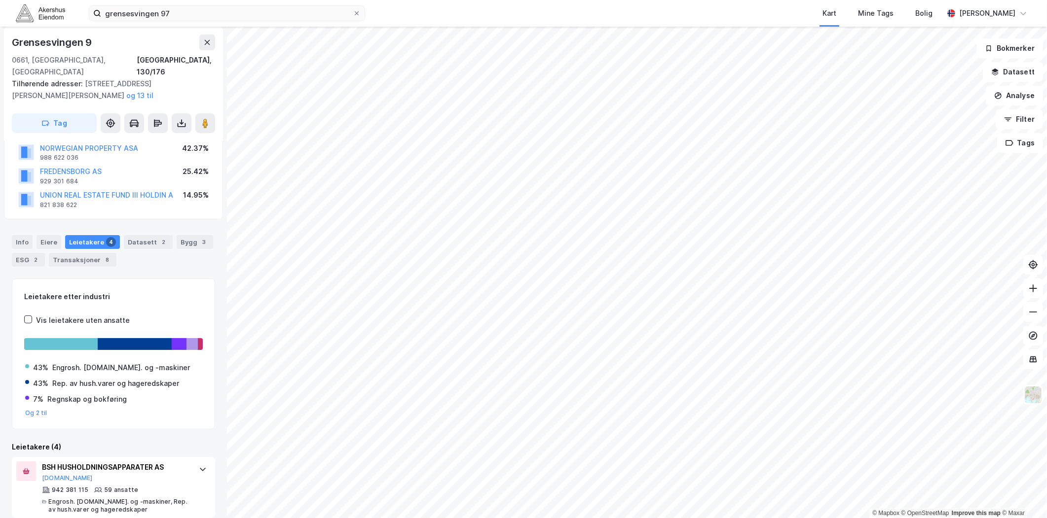
scroll to position [124, 0]
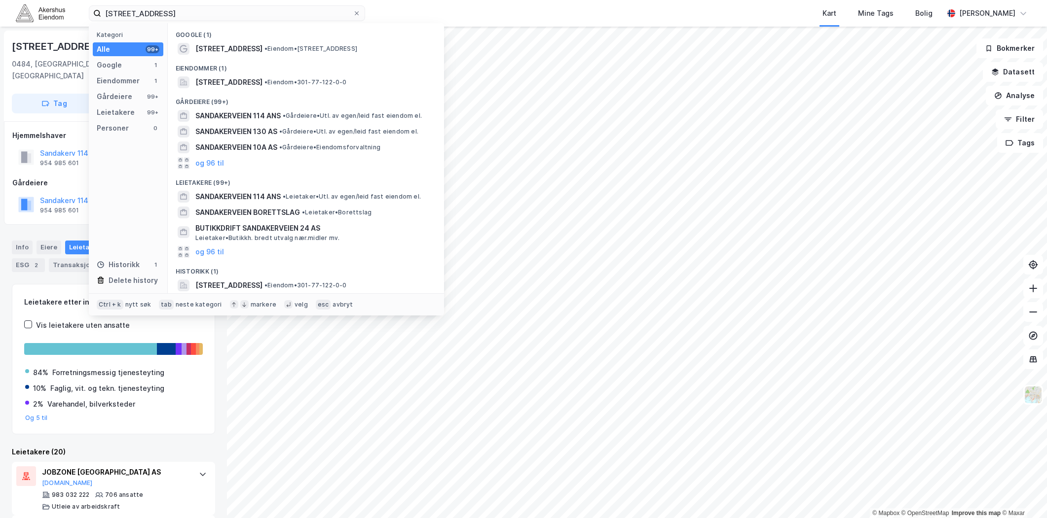
click at [268, 10] on input "[STREET_ADDRESS]" at bounding box center [227, 13] width 252 height 15
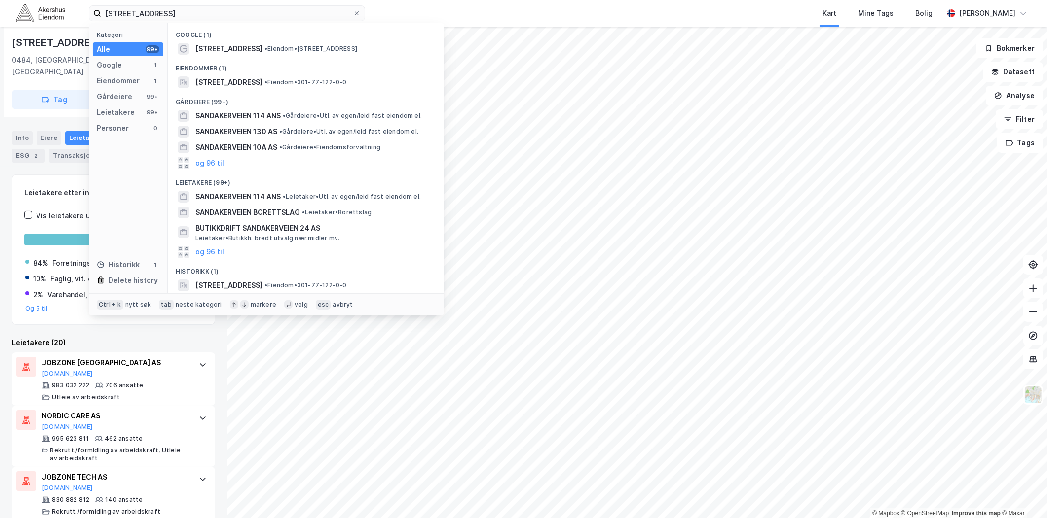
click at [268, 10] on input "sandakerveien 114" at bounding box center [227, 13] width 252 height 15
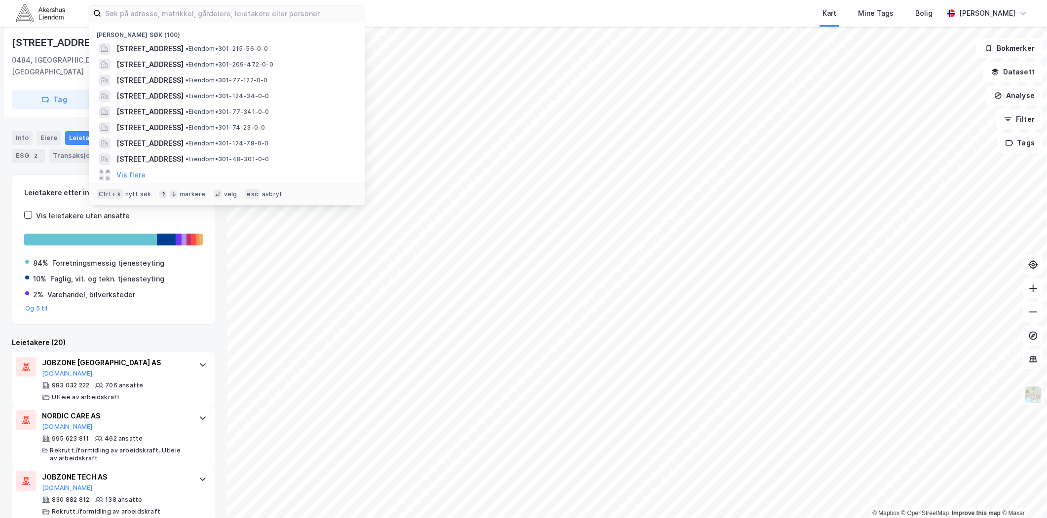
type input "M"
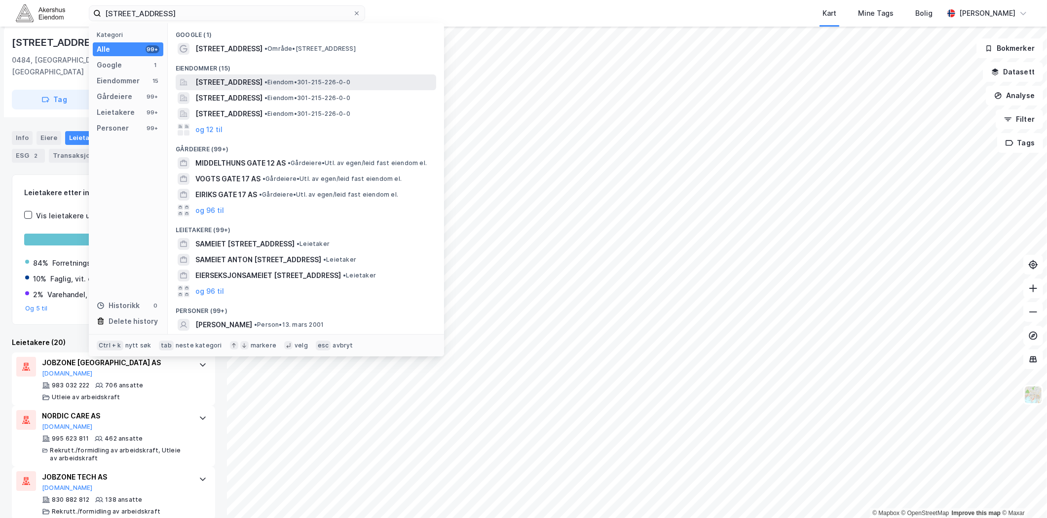
type input "Middelthuns gate 17"
click at [262, 84] on span "[STREET_ADDRESS]" at bounding box center [228, 82] width 67 height 12
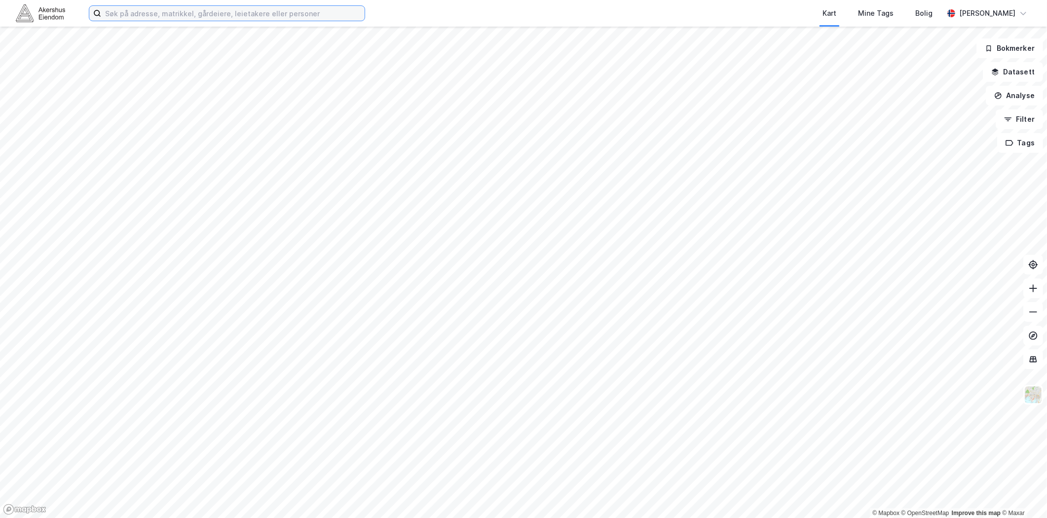
click at [223, 11] on input at bounding box center [232, 13] width 263 height 15
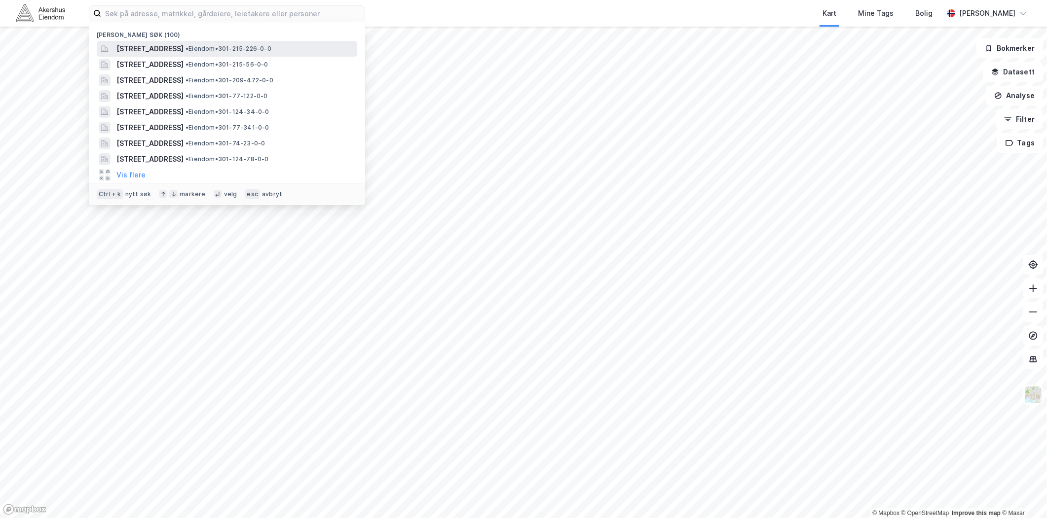
click at [183, 52] on span "[STREET_ADDRESS]" at bounding box center [149, 49] width 67 height 12
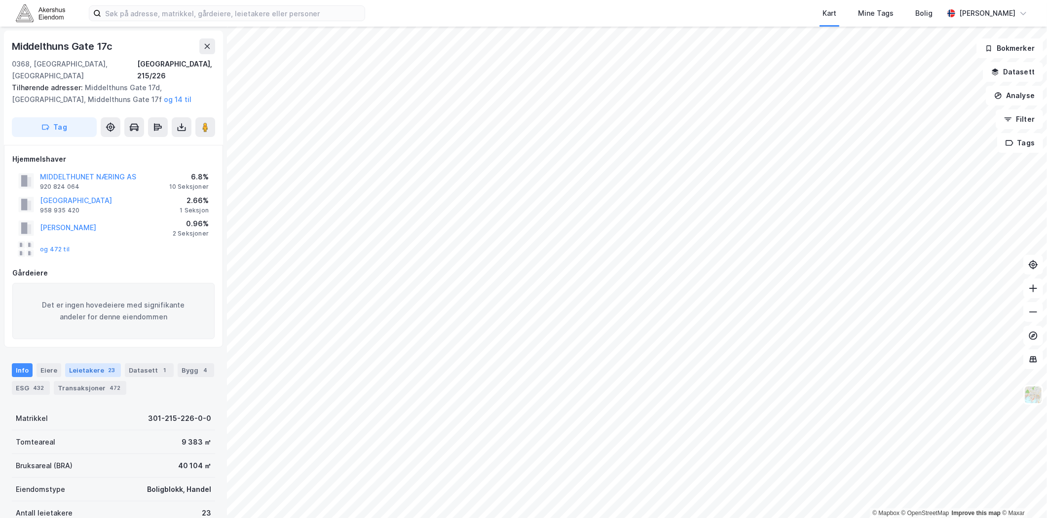
click at [98, 363] on div "Leietakere 23" at bounding box center [93, 370] width 56 height 14
